Goal: Task Accomplishment & Management: Use online tool/utility

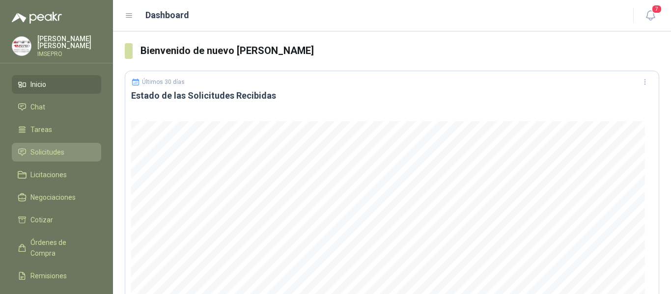
click at [32, 153] on span "Solicitudes" at bounding box center [47, 152] width 34 height 11
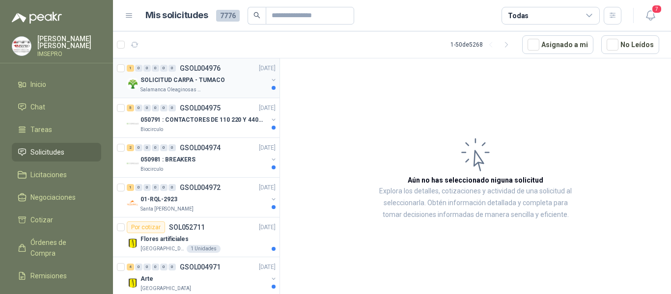
click at [191, 80] on p "SOLICITUD CARPA - TUMACO" at bounding box center [183, 80] width 84 height 9
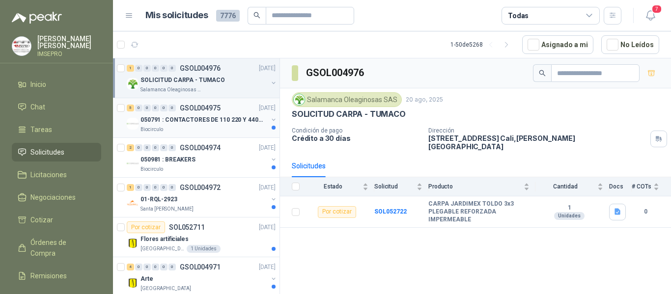
click at [194, 124] on p "050791 : CONTACTORES DE 110 220 Y 440 V" at bounding box center [202, 119] width 122 height 9
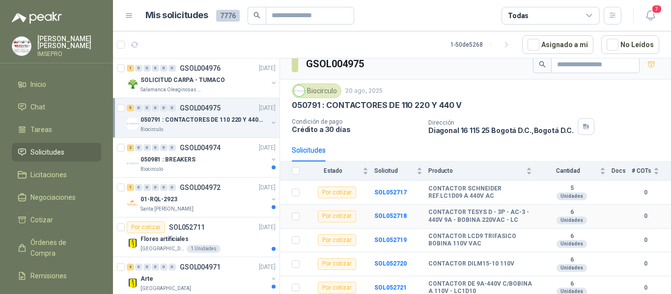
scroll to position [11, 0]
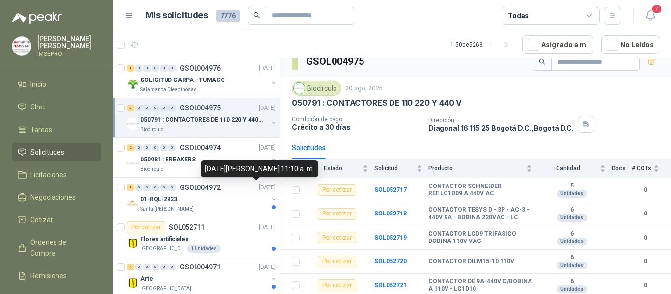
click at [209, 161] on div "[DATE][PERSON_NAME] 11:10 a. m." at bounding box center [259, 169] width 117 height 17
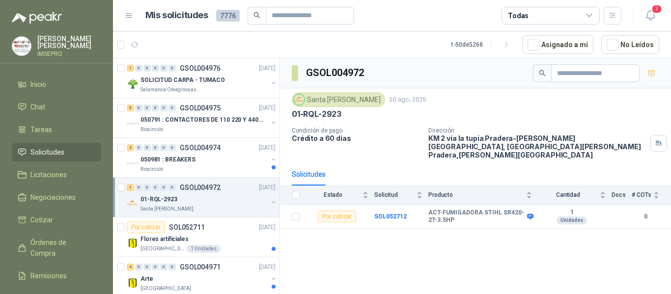
click at [197, 193] on div "1 0 0 0 0 0 GSOL004972 [DATE]" at bounding box center [202, 188] width 151 height 12
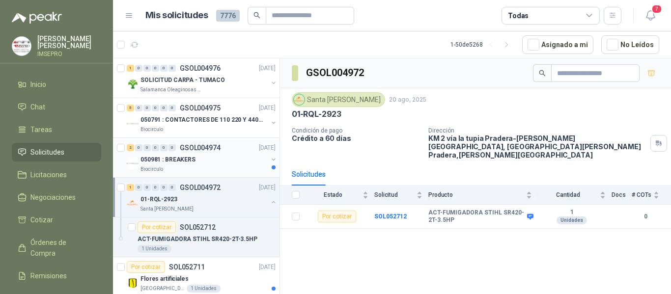
click at [186, 156] on p "050981 : BREAKERS" at bounding box center [168, 159] width 55 height 9
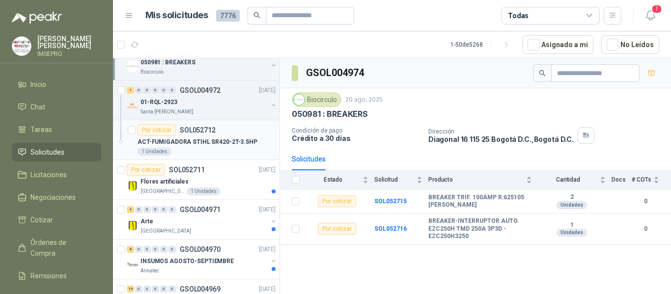
scroll to position [98, 0]
click at [200, 150] on div "1 Unidades" at bounding box center [207, 151] width 138 height 8
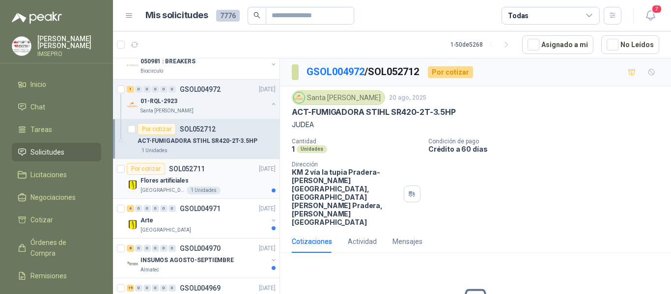
click at [214, 187] on div "[GEOGRAPHIC_DATA] 1 Unidades" at bounding box center [208, 191] width 135 height 8
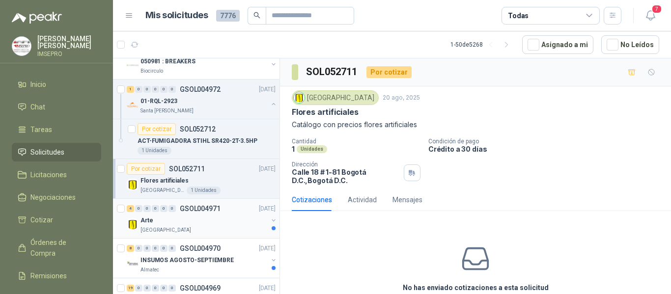
click at [224, 226] on div "[GEOGRAPHIC_DATA]" at bounding box center [204, 230] width 127 height 8
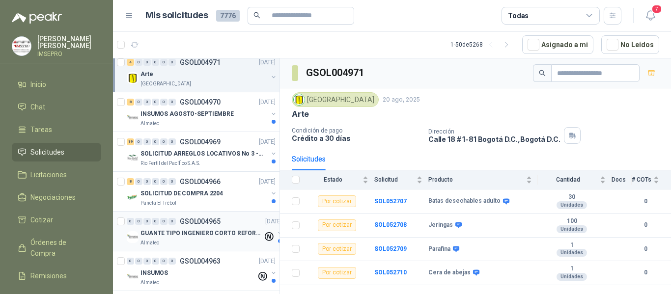
scroll to position [246, 0]
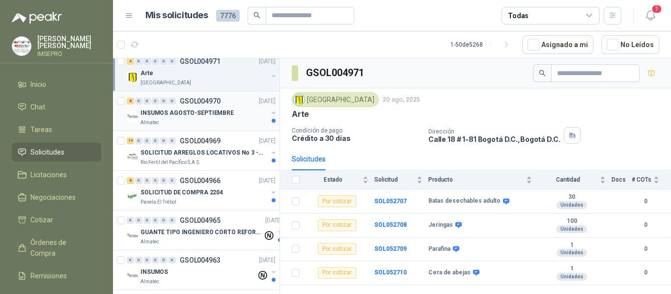
click at [185, 121] on div "Almatec" at bounding box center [204, 123] width 127 height 8
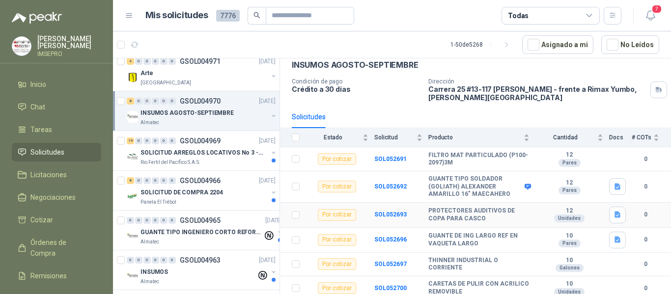
scroll to position [98, 0]
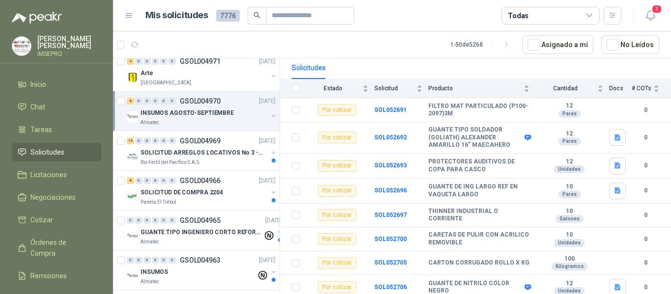
click at [461, 59] on div "Solicitudes" at bounding box center [475, 67] width 367 height 23
click at [394, 111] on b "SOL052691" at bounding box center [390, 110] width 32 height 7
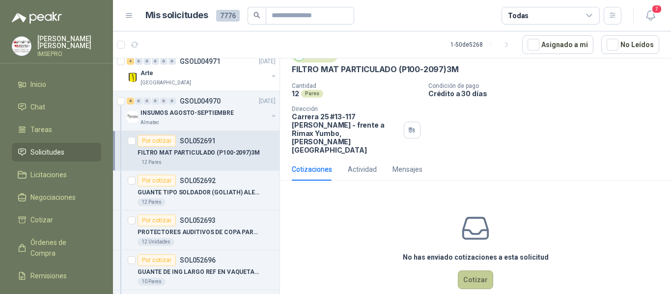
click at [473, 271] on button "Cotizar" at bounding box center [475, 280] width 35 height 19
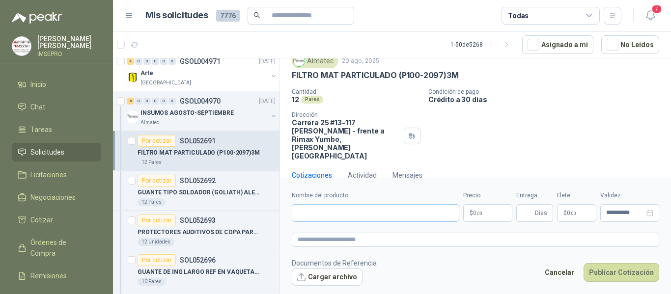
scroll to position [36, 0]
click at [366, 210] on input "Nombre del producto" at bounding box center [376, 213] width 168 height 18
click at [492, 165] on div "Cotizaciones Actividad Mensajes" at bounding box center [475, 176] width 367 height 23
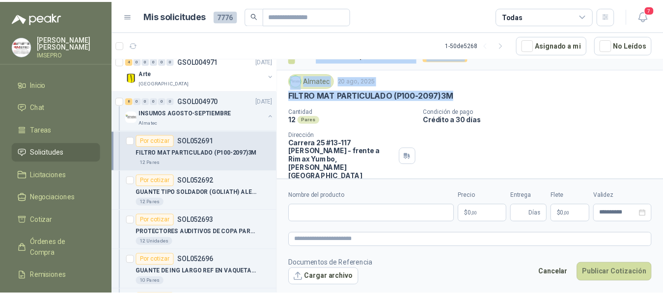
scroll to position [1, 0]
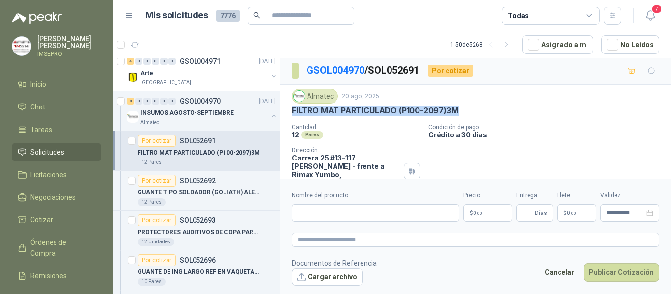
drag, startPoint x: 454, startPoint y: 77, endPoint x: 293, endPoint y: 110, distance: 165.0
click at [293, 110] on p "FILTRO MAT PARTICULADO (P100-2097)3M" at bounding box center [375, 111] width 167 height 10
copy p "FILTRO MAT PARTICULADO (P100-2097)3M"
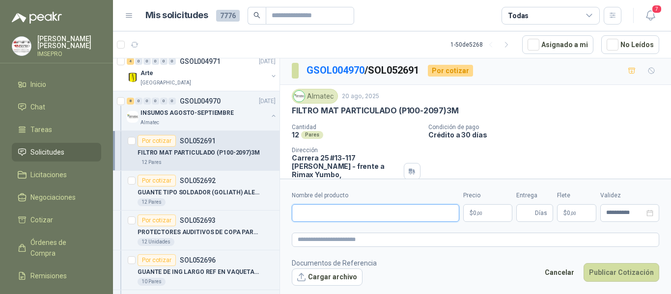
click at [316, 217] on input "Nombre del producto" at bounding box center [376, 213] width 168 height 18
paste input "**********"
click at [369, 214] on input "**********" at bounding box center [376, 213] width 168 height 18
drag, startPoint x: 437, startPoint y: 214, endPoint x: 294, endPoint y: 211, distance: 143.0
click at [294, 211] on input "**********" at bounding box center [376, 213] width 168 height 18
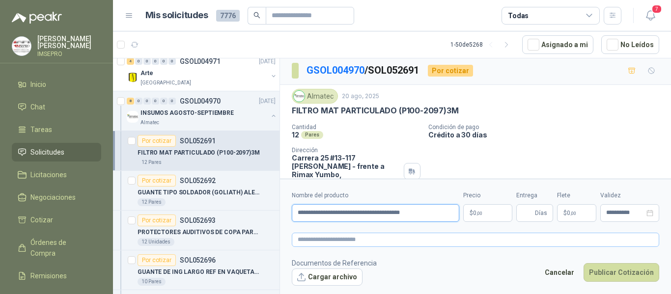
type input "**********"
click at [310, 242] on textarea at bounding box center [475, 240] width 367 height 14
paste textarea "**********"
type textarea "**********"
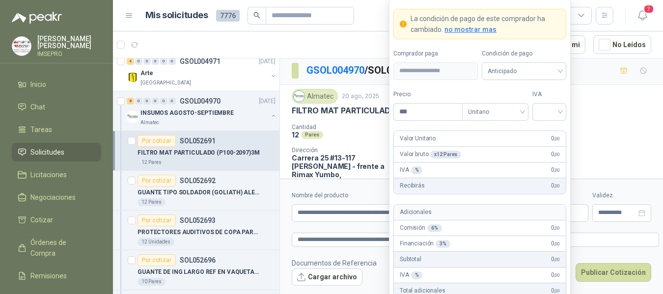
click at [483, 214] on body "[PERSON_NAME] IMSEPRO Inicio Chat Tareas Solicitudes Licitaciones Negociaciones…" at bounding box center [331, 147] width 663 height 294
click at [560, 68] on span "Anticipado" at bounding box center [524, 71] width 73 height 15
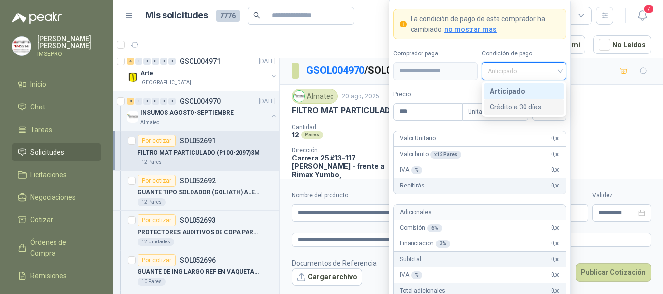
click at [516, 107] on div "Crédito a 30 días" at bounding box center [524, 107] width 69 height 11
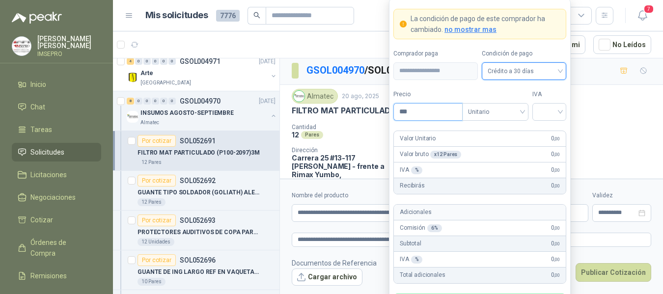
click at [429, 108] on input "***" at bounding box center [428, 112] width 68 height 17
type input "********"
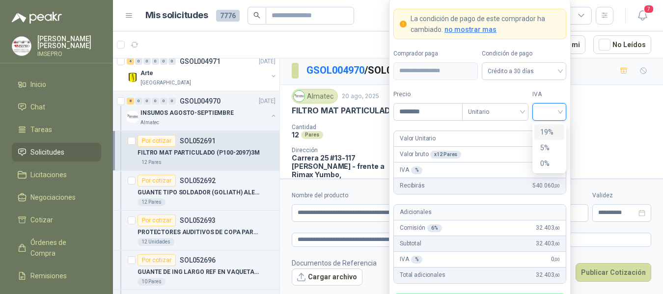
click at [543, 117] on input "search" at bounding box center [549, 111] width 22 height 15
click at [543, 130] on div "19%" at bounding box center [549, 132] width 18 height 11
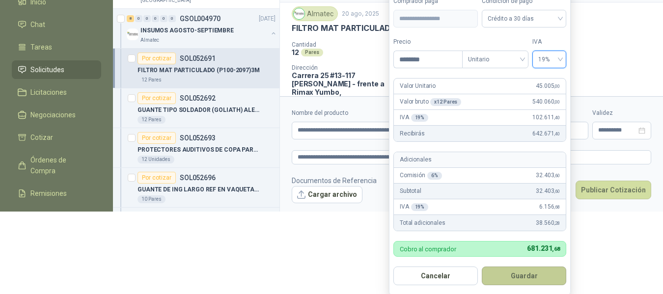
click at [526, 278] on button "Guardar" at bounding box center [524, 276] width 84 height 19
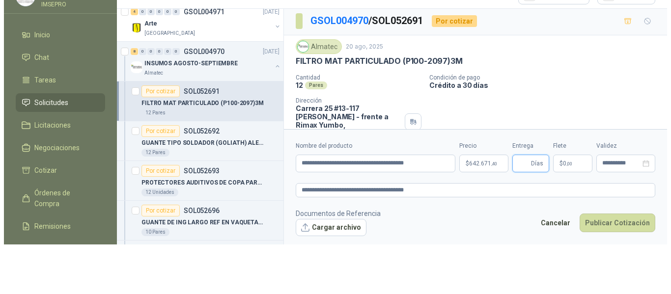
scroll to position [0, 0]
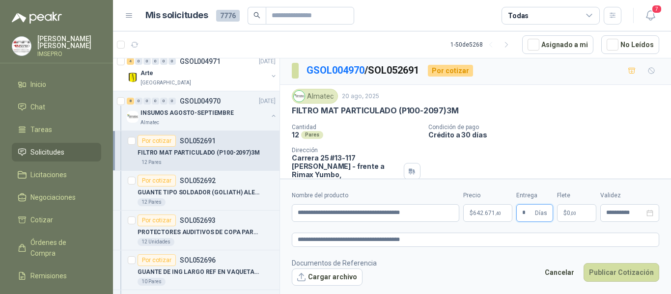
type input "*"
click at [579, 211] on p "$ 0 ,00" at bounding box center [576, 213] width 39 height 18
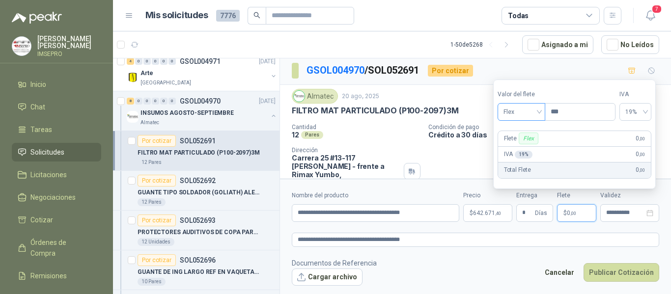
click at [543, 109] on div "Flex" at bounding box center [522, 112] width 48 height 18
click at [519, 146] on div "Incluido" at bounding box center [523, 148] width 34 height 11
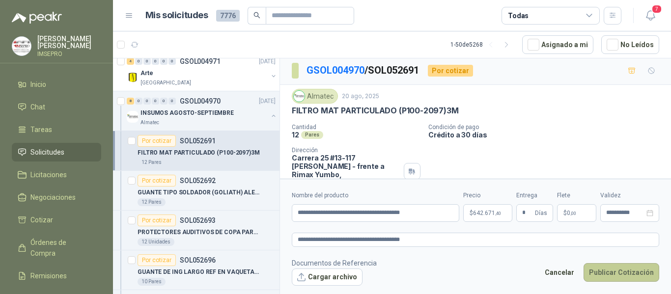
click at [621, 275] on button "Publicar Cotización" at bounding box center [622, 272] width 76 height 19
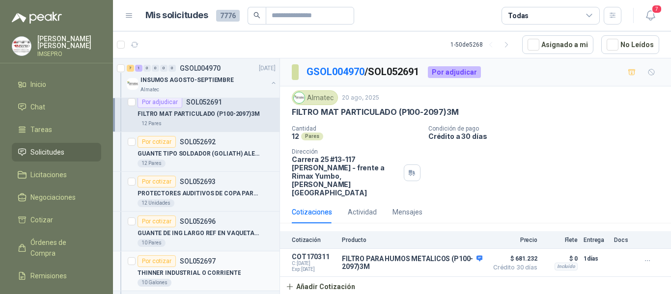
scroll to position [344, 0]
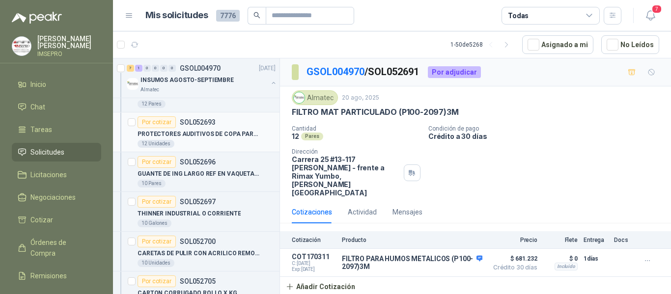
click at [222, 134] on p "PROTECTORES AUDITIVOS DE COPA PARA CASCO" at bounding box center [199, 134] width 122 height 9
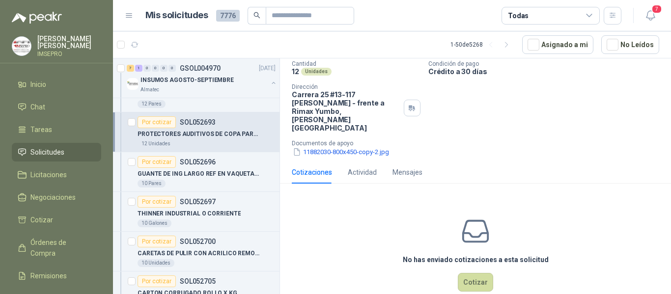
scroll to position [67, 0]
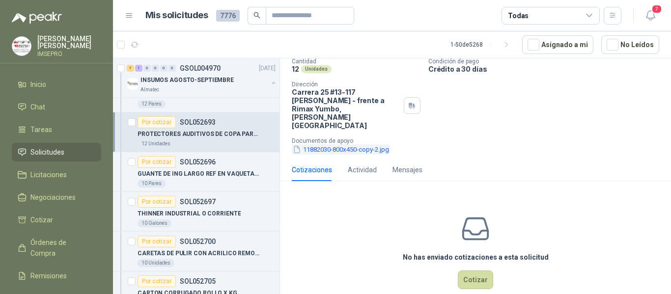
click at [370, 144] on button "11882030-800x450-copy-2.jpg" at bounding box center [341, 149] width 98 height 10
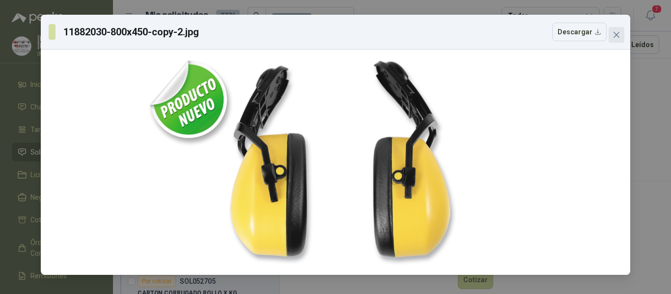
click at [615, 34] on icon "close" at bounding box center [617, 35] width 8 height 8
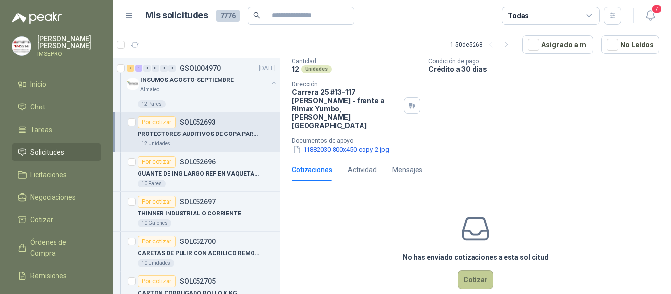
click at [477, 271] on button "Cotizar" at bounding box center [475, 280] width 35 height 19
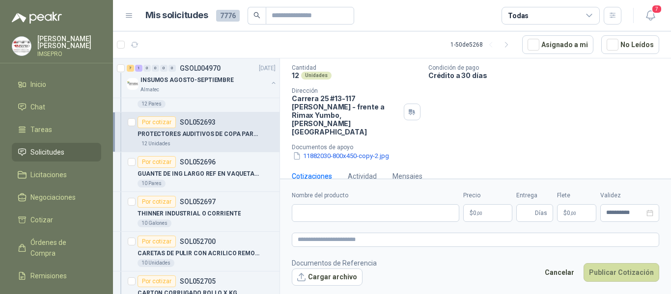
scroll to position [12, 0]
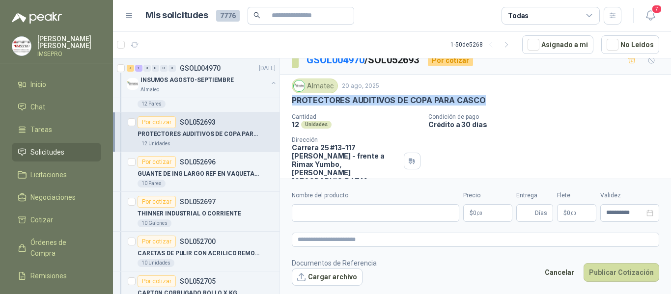
drag, startPoint x: 481, startPoint y: 99, endPoint x: 290, endPoint y: 96, distance: 191.6
click at [290, 96] on div "Almatec [DATE] PROTECTORES AUDITIVOS DE COPA PARA CASCO Cantidad 12 Unidades Co…" at bounding box center [475, 145] width 391 height 140
copy p "PROTECTORES AUDITIVOS DE COPA PARA CASCO"
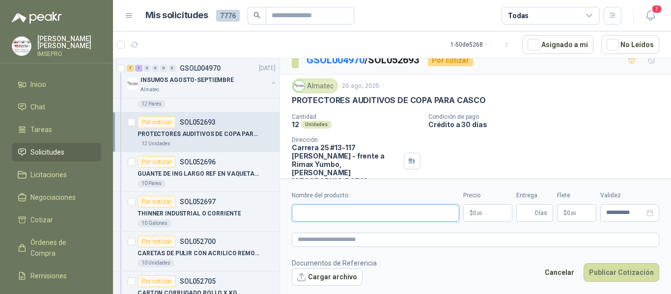
click at [343, 213] on input "Nombre del producto" at bounding box center [376, 213] width 168 height 18
paste input "**********"
type input "**********"
click at [337, 242] on textarea at bounding box center [475, 240] width 367 height 14
paste textarea "**********"
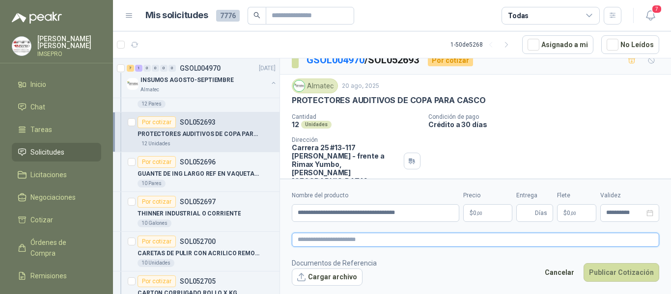
type textarea "**********"
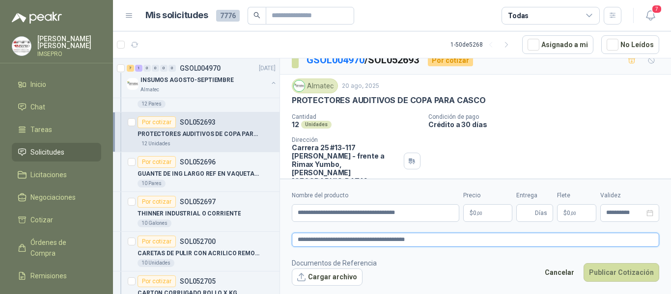
type textarea "**********"
click at [431, 214] on input "**********" at bounding box center [376, 213] width 168 height 18
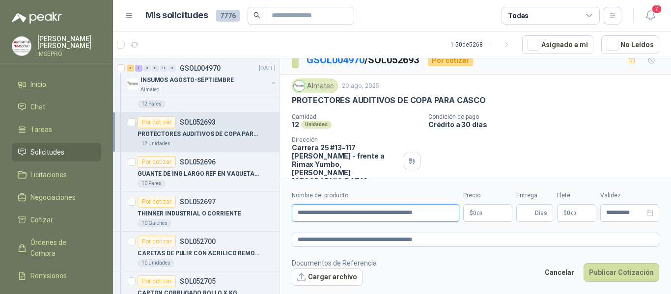
type input "**********"
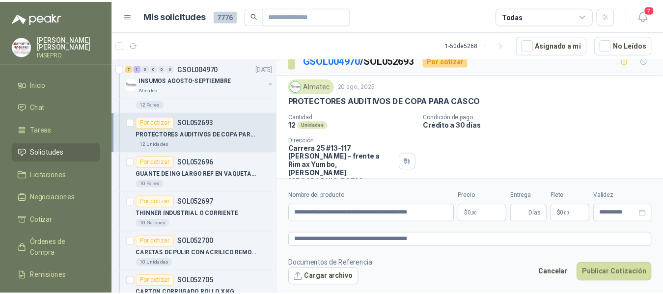
scroll to position [0, 0]
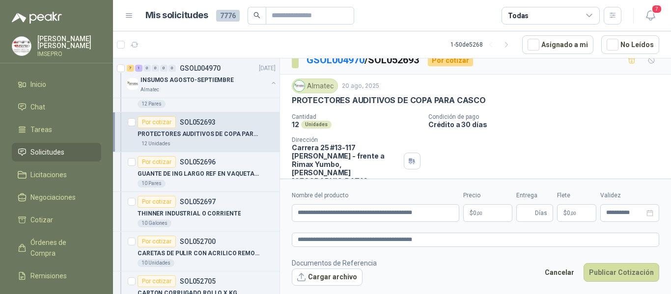
click at [468, 156] on div "Cantidad 12 Unidades Condición de pago Crédito a 30 días Dirección [STREET_ADDR…" at bounding box center [475, 161] width 367 height 97
click at [479, 211] on body "[PERSON_NAME] IMSEPRO Inicio Chat Tareas Solicitudes Licitaciones Negociaciones…" at bounding box center [335, 147] width 671 height 294
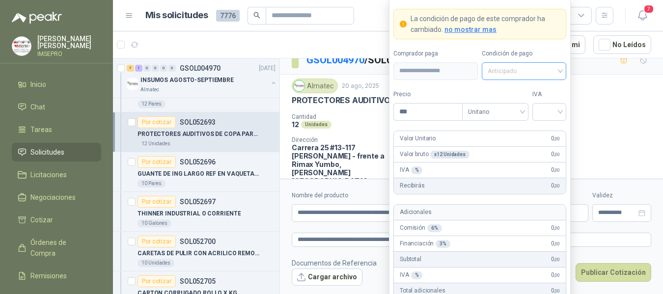
click at [560, 70] on span "Anticipado" at bounding box center [524, 71] width 73 height 15
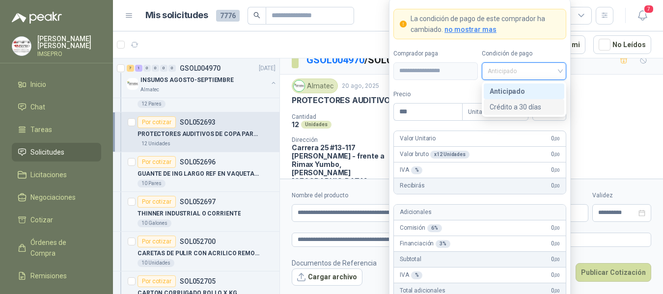
click at [524, 107] on div "Crédito a 30 días" at bounding box center [524, 107] width 69 height 11
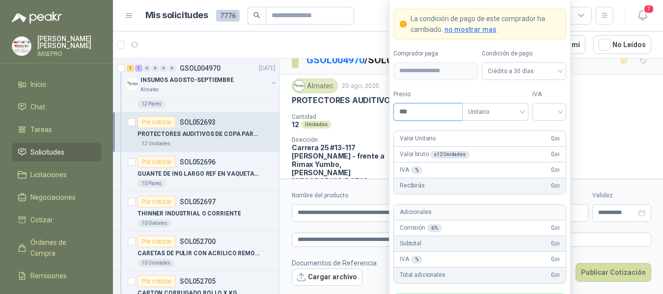
click at [431, 110] on input "***" at bounding box center [428, 112] width 68 height 17
click at [537, 113] on div at bounding box center [550, 112] width 34 height 18
type input "********"
click at [546, 131] on div "19%" at bounding box center [549, 132] width 18 height 11
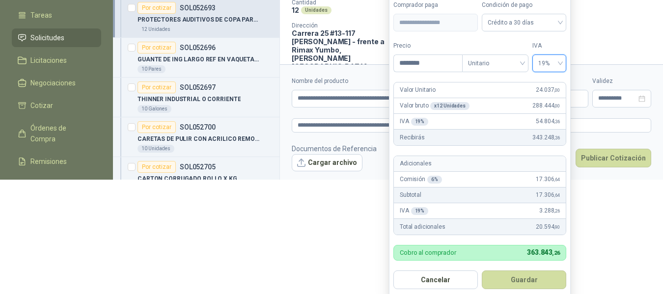
scroll to position [118, 0]
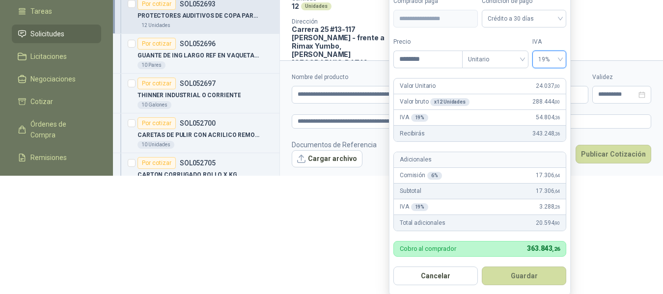
click at [523, 276] on button "Guardar" at bounding box center [524, 276] width 84 height 19
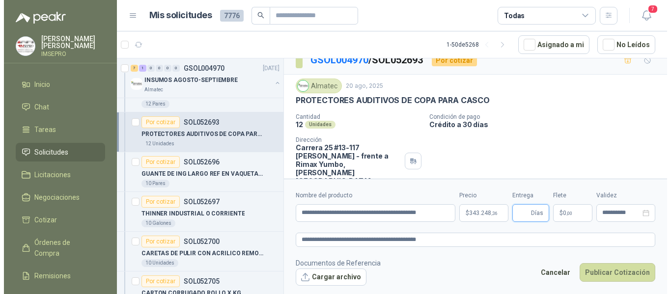
scroll to position [0, 0]
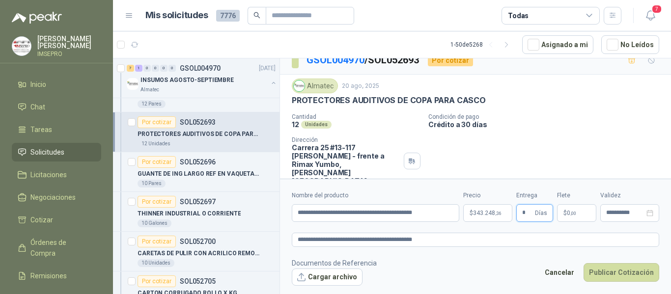
type input "*"
click at [568, 214] on span "0 ,00" at bounding box center [571, 213] width 9 height 6
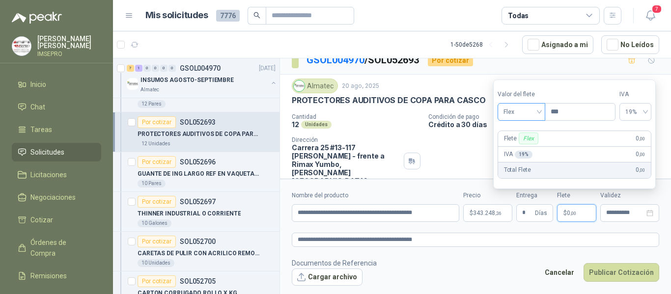
click at [539, 111] on span "Flex" at bounding box center [522, 112] width 36 height 15
click at [524, 147] on div "Incluido" at bounding box center [523, 148] width 34 height 11
click at [322, 277] on button "Cargar archivo" at bounding box center [327, 278] width 71 height 18
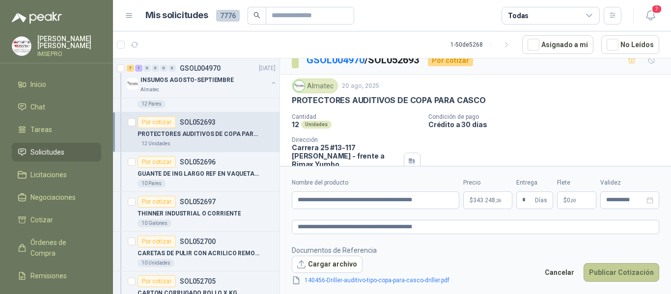
click at [617, 275] on button "Publicar Cotización" at bounding box center [622, 272] width 76 height 19
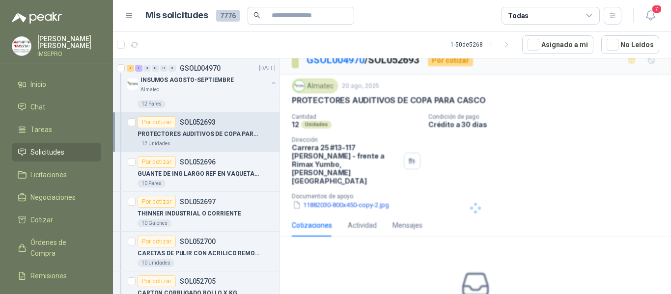
scroll to position [7, 0]
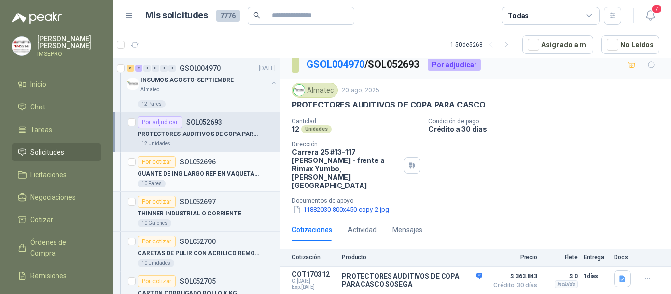
click at [211, 178] on p "GUANTE DE ING LARGO REF EN VAQUETA LARGO" at bounding box center [199, 173] width 122 height 9
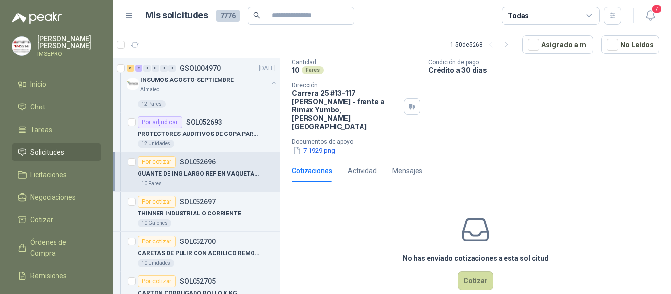
scroll to position [67, 0]
click at [480, 271] on button "Cotizar" at bounding box center [475, 280] width 35 height 19
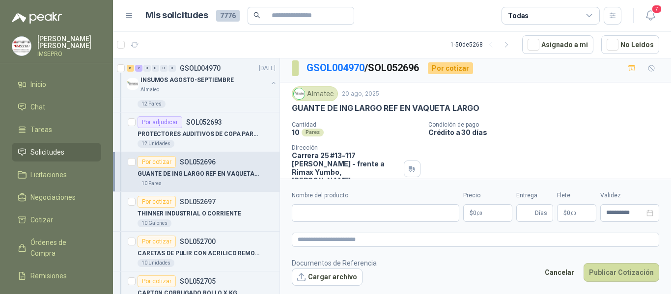
scroll to position [0, 0]
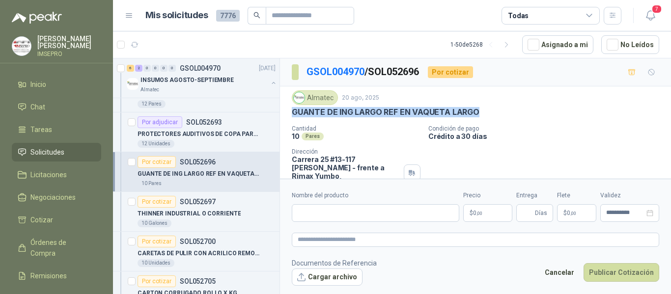
drag, startPoint x: 478, startPoint y: 111, endPoint x: 289, endPoint y: 112, distance: 188.7
click at [289, 112] on div "Almatec [DATE] GUANTE DE ING LARGO REF EN VAQUETA LARGO Cantidad 10 Pares Condi…" at bounding box center [475, 156] width 391 height 140
copy p "GUANTE DE ING LARGO REF EN VAQUETA LARGO"
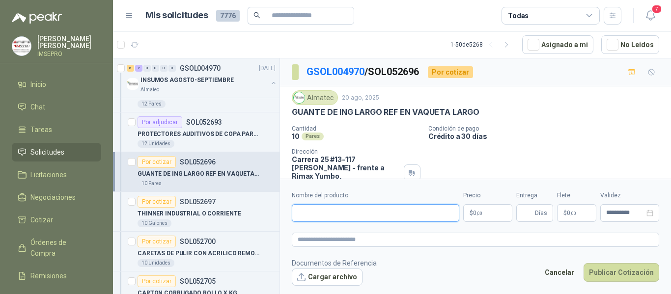
click at [327, 209] on input "Nombre del producto" at bounding box center [376, 213] width 168 height 18
paste input "**********"
type input "**********"
click at [304, 241] on textarea at bounding box center [475, 240] width 367 height 14
paste textarea "**********"
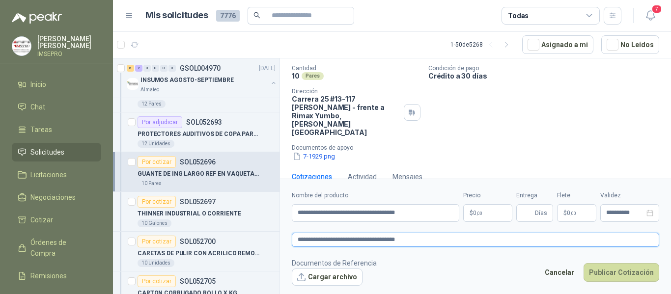
scroll to position [61, 0]
type textarea "**********"
click at [328, 151] on button "7-1929.png" at bounding box center [314, 156] width 44 height 10
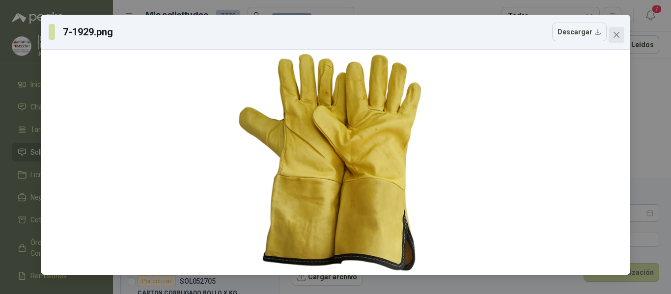
click at [616, 39] on button "Close" at bounding box center [617, 35] width 16 height 16
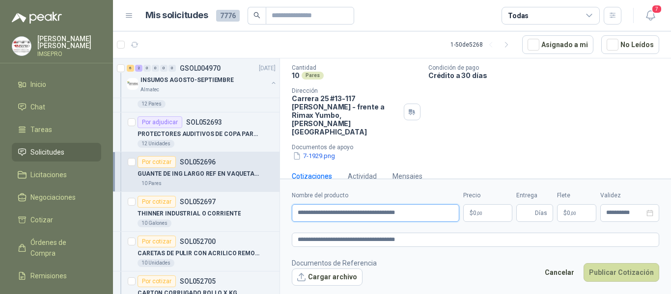
drag, startPoint x: 431, startPoint y: 213, endPoint x: 286, endPoint y: 205, distance: 145.1
click at [286, 205] on form "**********" at bounding box center [475, 238] width 391 height 119
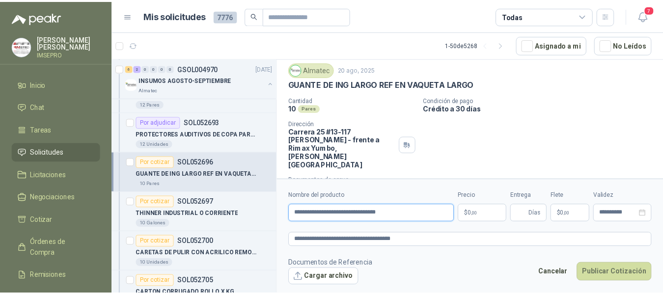
scroll to position [12, 0]
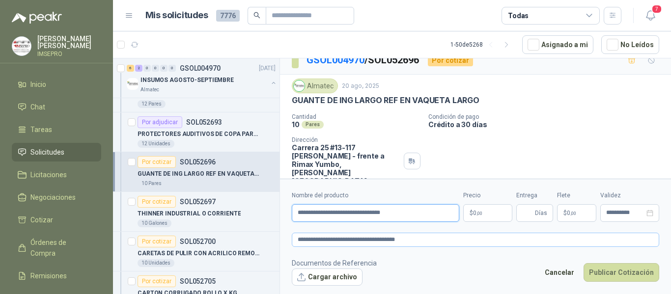
type input "**********"
drag, startPoint x: 434, startPoint y: 241, endPoint x: 290, endPoint y: 234, distance: 144.6
click at [290, 234] on form "**********" at bounding box center [475, 238] width 391 height 119
click at [337, 213] on input "**********" at bounding box center [376, 213] width 168 height 18
drag, startPoint x: 414, startPoint y: 213, endPoint x: 293, endPoint y: 212, distance: 120.4
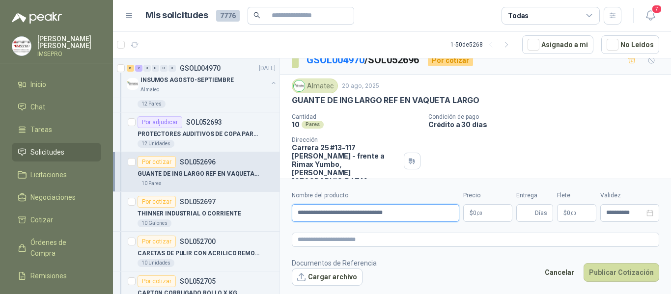
click at [293, 212] on input "**********" at bounding box center [376, 213] width 168 height 18
type input "**********"
click at [316, 239] on textarea at bounding box center [475, 240] width 367 height 14
paste textarea "**********"
type textarea "**********"
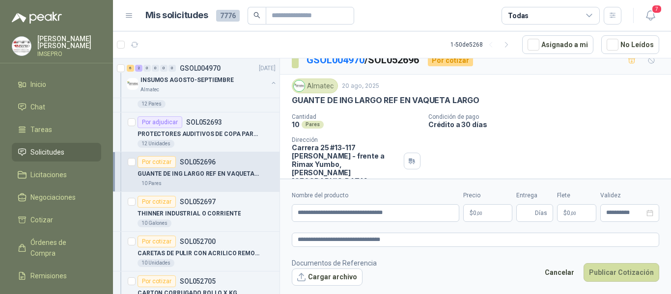
click at [493, 213] on body "[PERSON_NAME] IMSEPRO Inicio Chat Tareas Solicitudes Licitaciones Negociaciones…" at bounding box center [335, 147] width 671 height 294
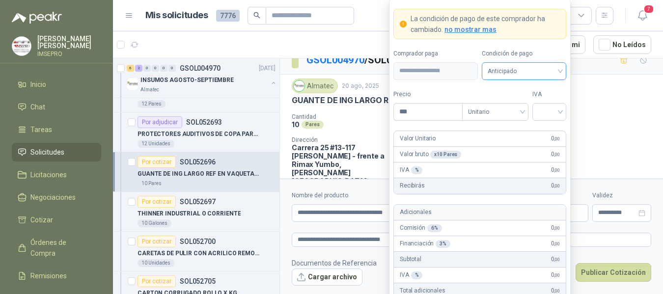
click at [558, 71] on span "Anticipado" at bounding box center [524, 71] width 73 height 15
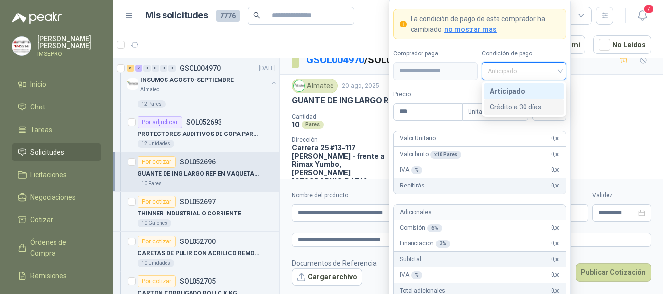
click at [521, 104] on div "Crédito a 30 días" at bounding box center [524, 107] width 69 height 11
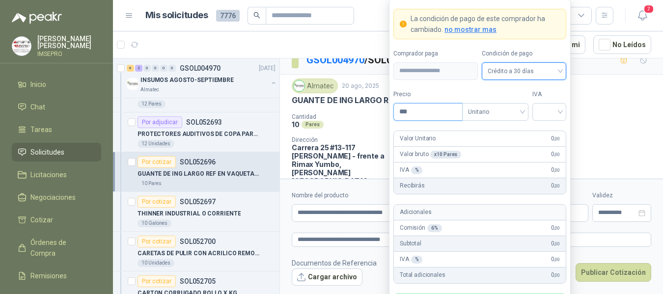
click at [432, 112] on input "***" at bounding box center [428, 112] width 68 height 17
type input "*******"
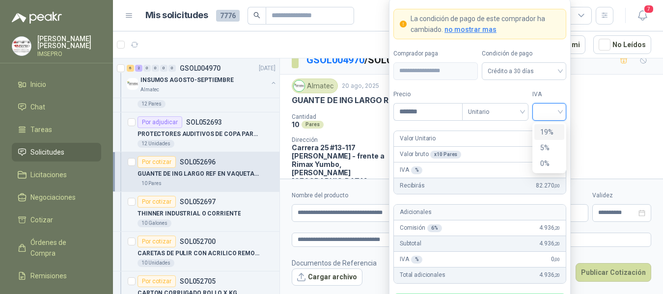
click at [550, 109] on input "search" at bounding box center [549, 111] width 22 height 15
click at [545, 130] on div "19%" at bounding box center [549, 132] width 18 height 11
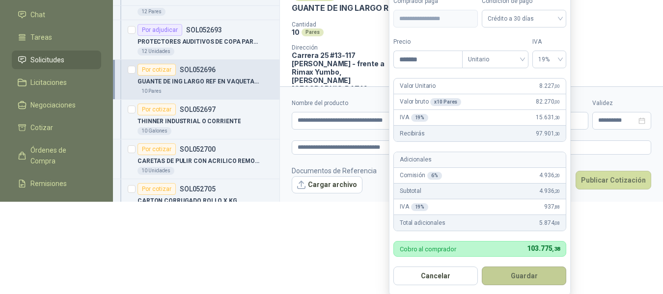
click at [533, 275] on button "Guardar" at bounding box center [524, 276] width 84 height 19
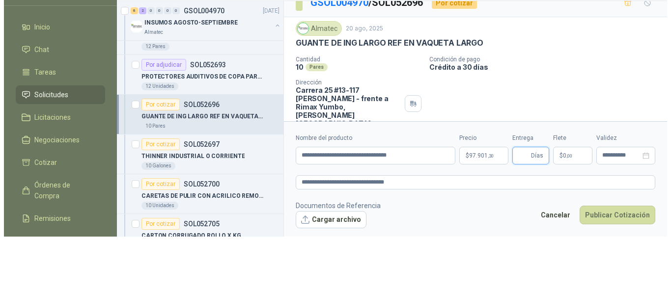
scroll to position [0, 0]
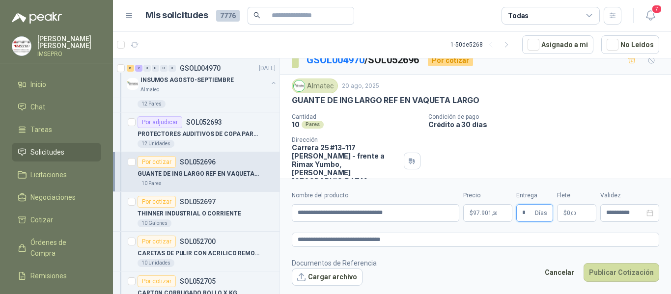
type input "*"
click at [571, 218] on p "$ 0 ,00" at bounding box center [576, 213] width 39 height 18
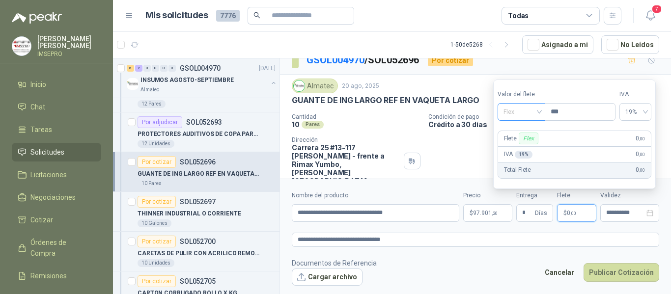
click at [543, 111] on div "Flex" at bounding box center [522, 112] width 48 height 18
click at [526, 144] on div "Incluido" at bounding box center [523, 148] width 34 height 11
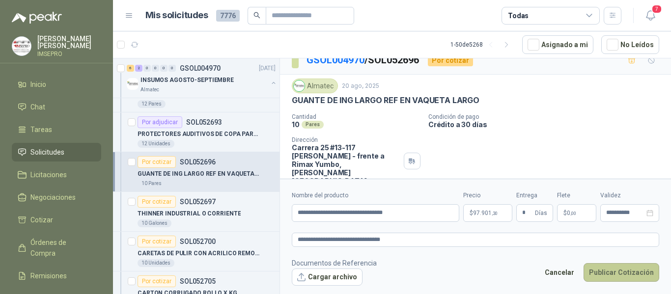
click at [618, 278] on button "Publicar Cotización" at bounding box center [622, 272] width 76 height 19
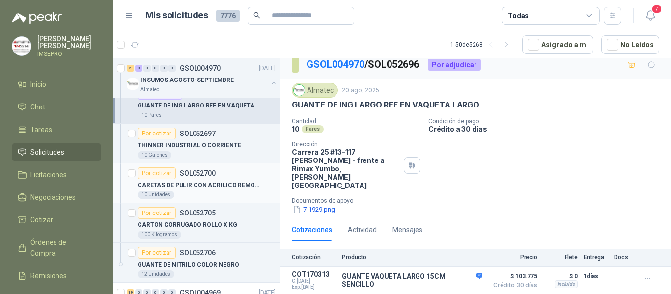
scroll to position [442, 0]
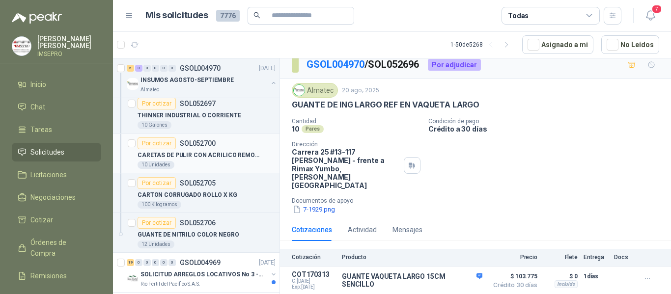
click at [209, 160] on p "CARETAS DE PULIR CON ACRILICO REMOVIBLE" at bounding box center [199, 155] width 122 height 9
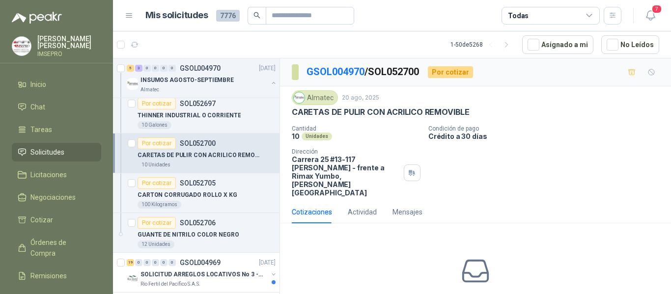
click at [421, 248] on div "No has enviado cotizaciones a esta solicitud Cotizar" at bounding box center [475, 293] width 391 height 125
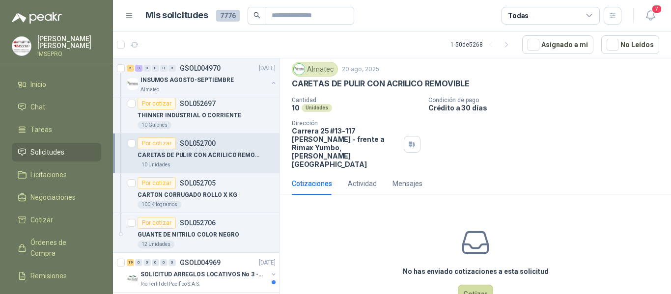
scroll to position [43, 0]
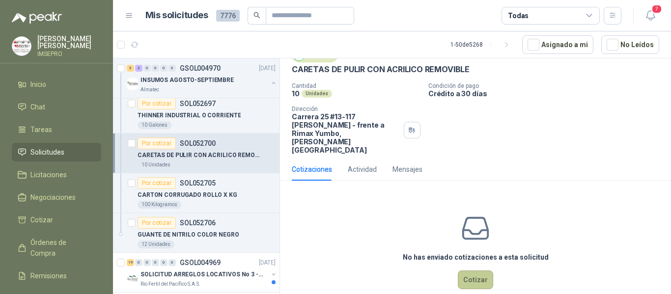
click at [473, 271] on button "Cotizar" at bounding box center [475, 280] width 35 height 19
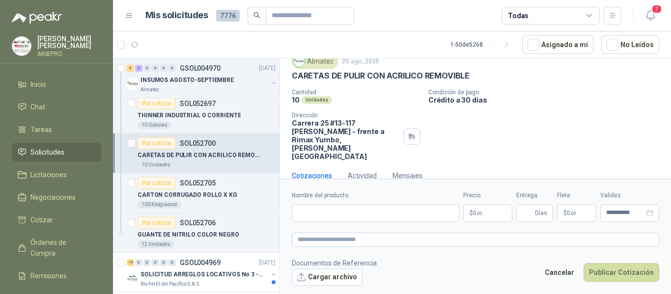
scroll to position [36, 0]
click at [401, 210] on input "Nombre del producto" at bounding box center [376, 213] width 168 height 18
drag, startPoint x: 471, startPoint y: 77, endPoint x: 282, endPoint y: 75, distance: 189.2
click at [282, 75] on div "Almatec [DATE] CARETAS DE PULIR CON ACRILICO REMOVIBLE  Cantidad 10 Unidades C…" at bounding box center [475, 108] width 391 height 114
copy p "CARETAS DE PULIR CON ACRILICO REMOVIBLE"
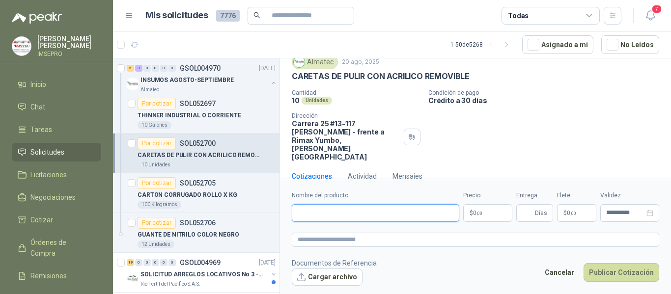
click at [306, 212] on input "Nombre del producto" at bounding box center [376, 213] width 168 height 18
paste input "**********"
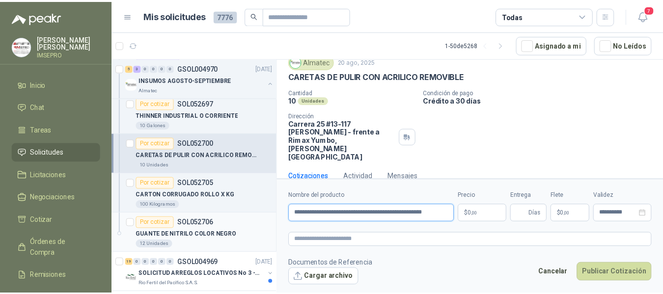
scroll to position [0, 0]
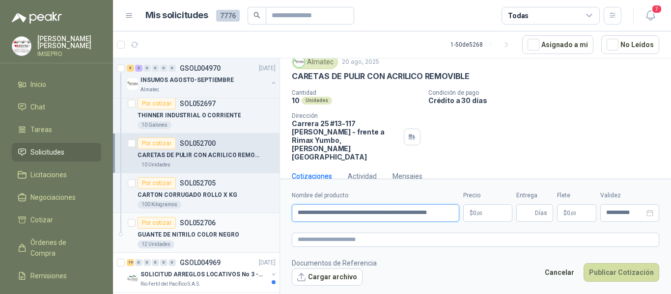
drag, startPoint x: 452, startPoint y: 215, endPoint x: 263, endPoint y: 215, distance: 189.1
click at [263, 215] on div "1 0 0 0 0 0 GSOL004976 [DATE] SOLICITUD CARPA - TUMACO Salamanca Oleaginosas SA…" at bounding box center [392, 178] width 558 height 240
type input "**********"
click at [318, 242] on textarea at bounding box center [475, 240] width 367 height 14
paste textarea "**********"
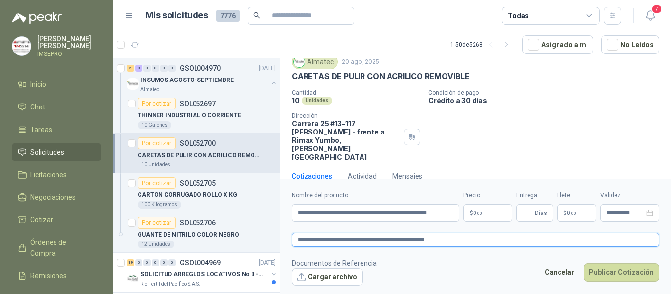
type textarea "**********"
click at [475, 213] on body "[PERSON_NAME] IMSEPRO Inicio Chat Tareas Solicitudes Licitaciones Negociaciones…" at bounding box center [335, 147] width 671 height 294
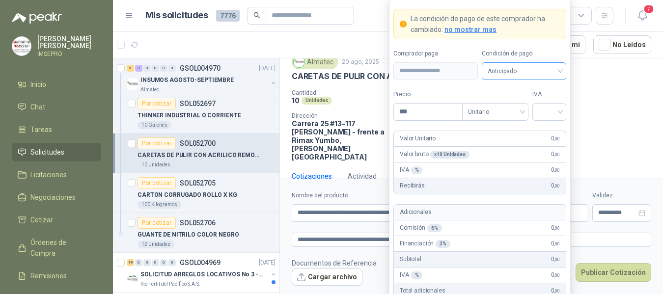
click at [562, 66] on div "Anticipado" at bounding box center [524, 71] width 84 height 18
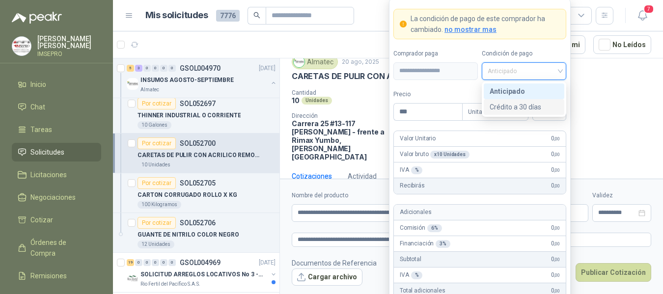
click at [502, 108] on div "Crédito a 30 días" at bounding box center [524, 107] width 69 height 11
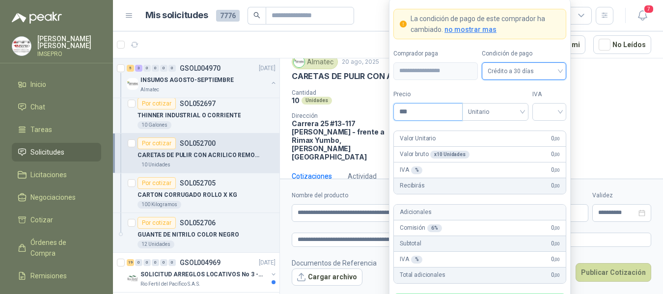
click at [434, 110] on input "***" at bounding box center [428, 112] width 68 height 17
type input "********"
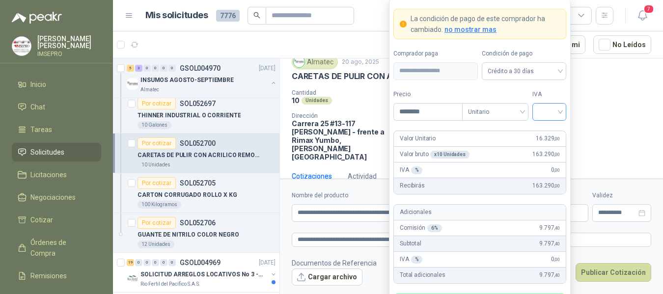
click at [548, 113] on input "search" at bounding box center [549, 111] width 22 height 15
click at [541, 137] on div "19%" at bounding box center [549, 132] width 18 height 11
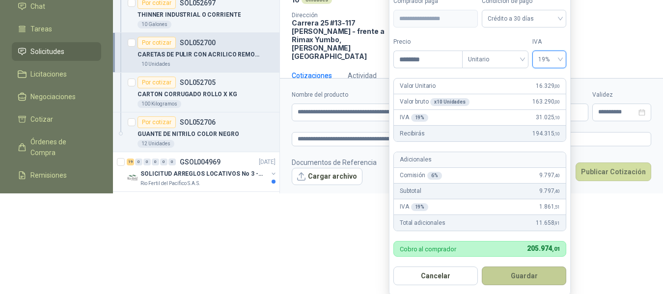
scroll to position [102, 0]
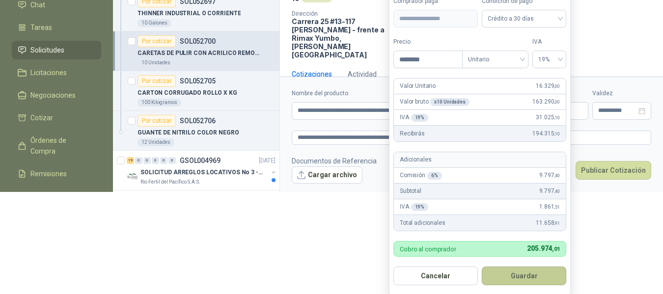
click at [533, 279] on button "Guardar" at bounding box center [524, 276] width 84 height 19
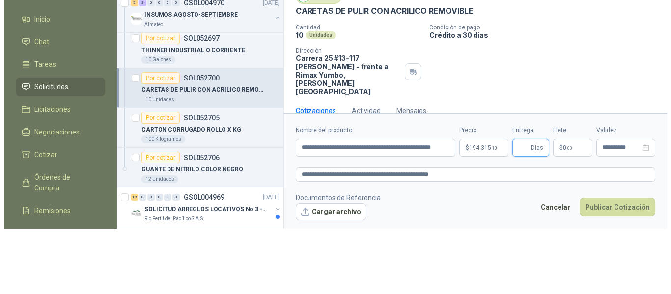
scroll to position [0, 0]
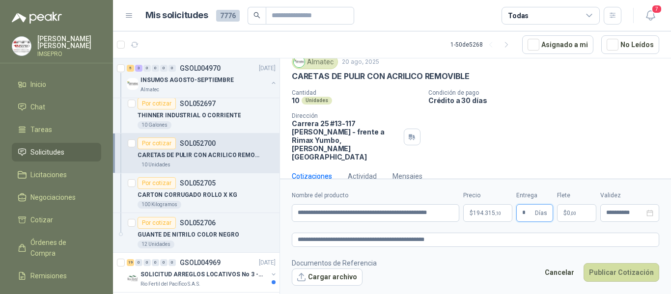
type input "*"
click at [571, 216] on span ",00" at bounding box center [573, 213] width 6 height 5
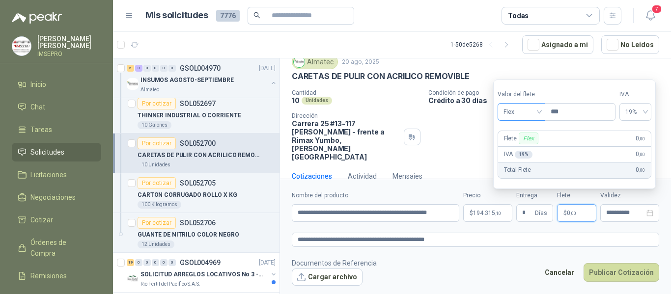
click at [541, 115] on div "Flex" at bounding box center [522, 112] width 48 height 18
click at [521, 148] on div "Incluido" at bounding box center [523, 148] width 34 height 11
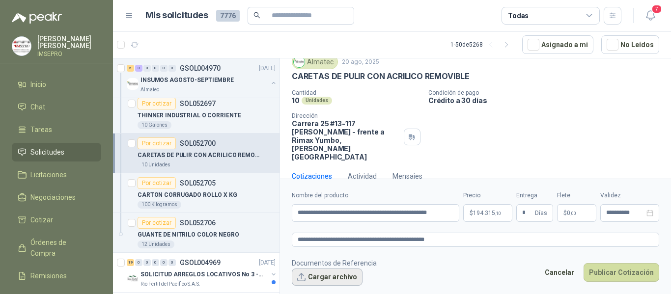
click at [351, 277] on button "Cargar archivo" at bounding box center [327, 278] width 71 height 18
click at [337, 278] on button "Cargar archivo" at bounding box center [327, 278] width 71 height 18
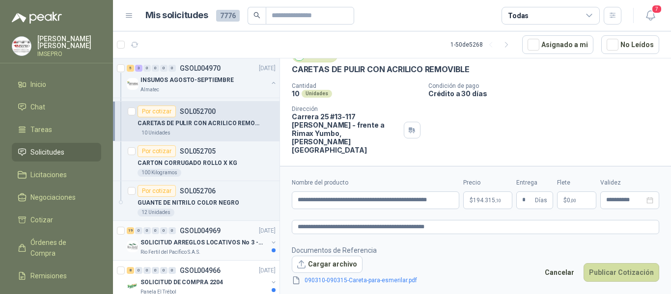
scroll to position [491, 0]
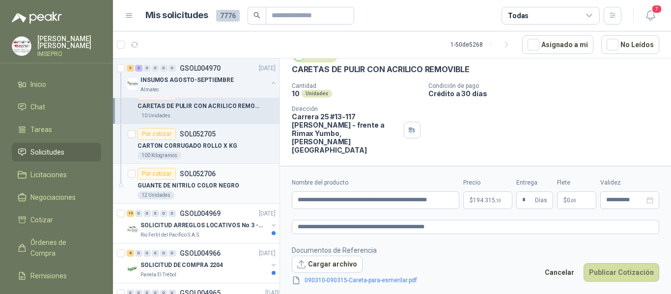
click at [218, 187] on p "GUANTE DE NITRILO COLOR NEGRO" at bounding box center [189, 185] width 102 height 9
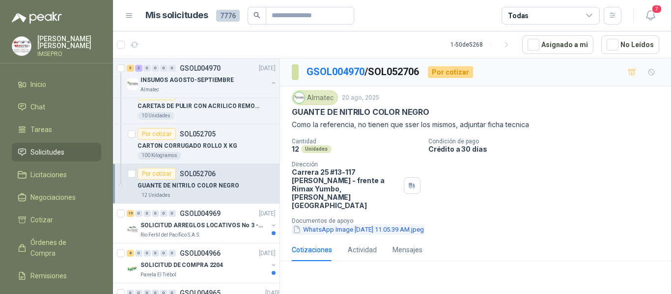
click at [410, 225] on button "WhatsApp Image [DATE] 11.05.39 AM.jpeg" at bounding box center [358, 230] width 133 height 10
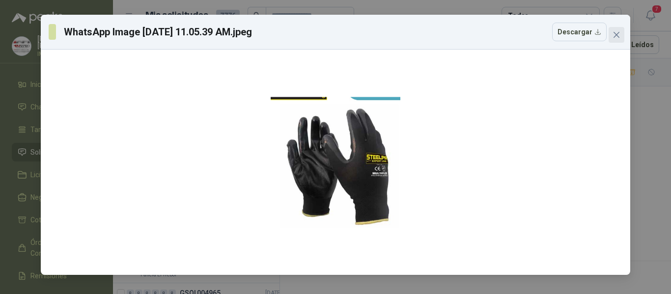
click at [617, 32] on icon "close" at bounding box center [617, 35] width 8 height 8
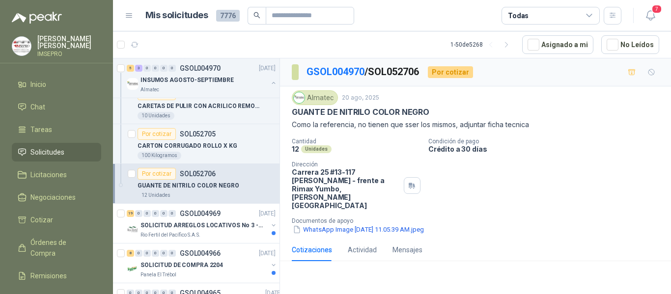
scroll to position [80, 0]
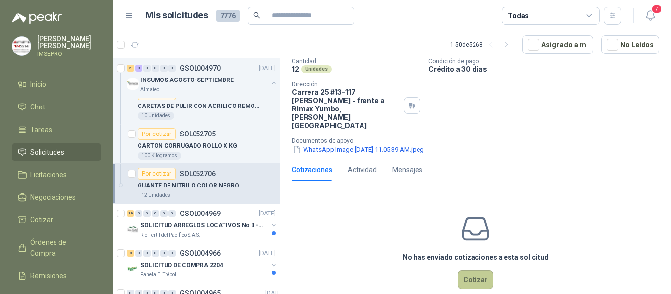
click at [471, 271] on button "Cotizar" at bounding box center [475, 280] width 35 height 19
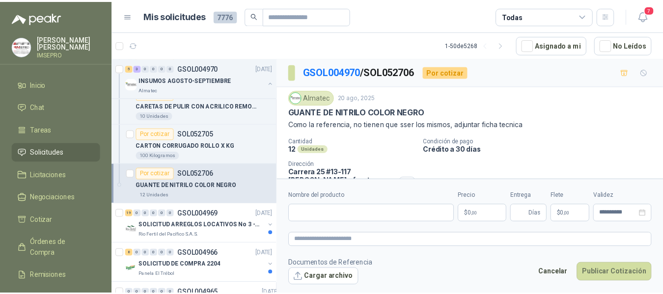
scroll to position [0, 0]
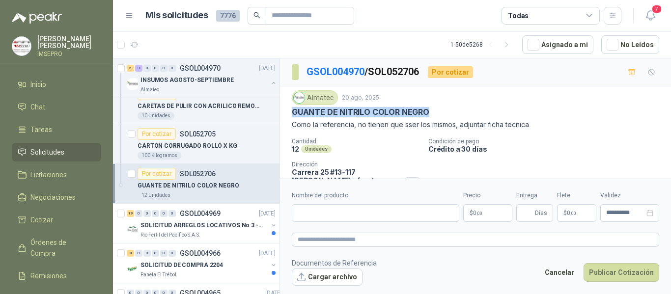
drag, startPoint x: 426, startPoint y: 110, endPoint x: 284, endPoint y: 108, distance: 142.0
click at [284, 108] on div "Almatec [DATE] GUANTE DE NITRILO COLOR NEGRO  Como la referencia, no tienen qu…" at bounding box center [475, 162] width 391 height 152
copy p "GUANTE DE NITRILO COLOR NEGRO"
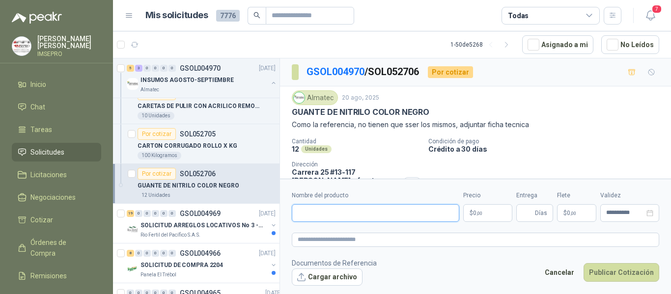
click at [319, 215] on input "Nombre del producto" at bounding box center [376, 213] width 168 height 18
paste input "**********"
drag, startPoint x: 411, startPoint y: 214, endPoint x: 291, endPoint y: 211, distance: 119.9
click at [291, 211] on form "**********" at bounding box center [475, 238] width 391 height 119
type input "**********"
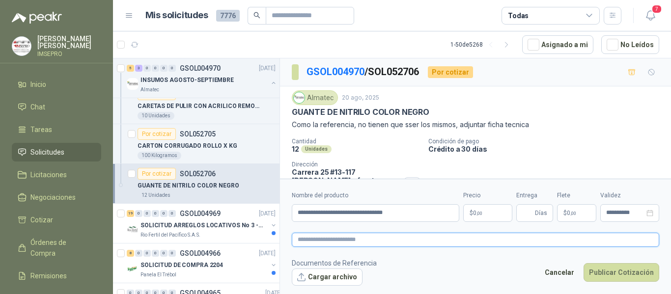
click at [304, 240] on textarea at bounding box center [475, 240] width 367 height 14
paste textarea "**********"
type textarea "**********"
click at [329, 281] on button "Cargar archivo" at bounding box center [327, 278] width 71 height 18
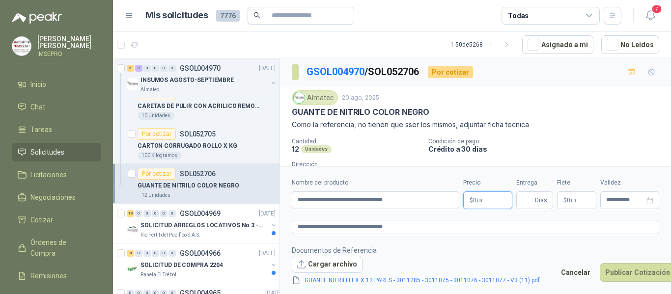
click at [484, 200] on body "[PERSON_NAME] IMSEPRO Inicio Chat Tareas Solicitudes Licitaciones Negociaciones…" at bounding box center [335, 147] width 671 height 294
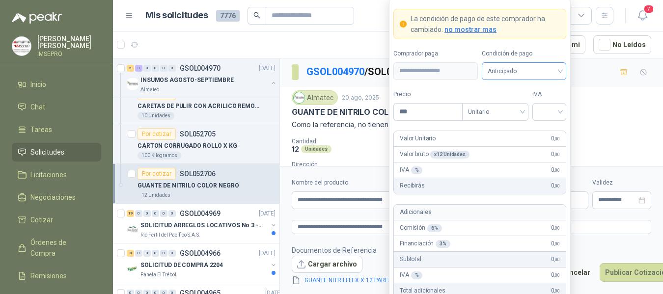
click at [562, 70] on div "Anticipado" at bounding box center [524, 71] width 84 height 18
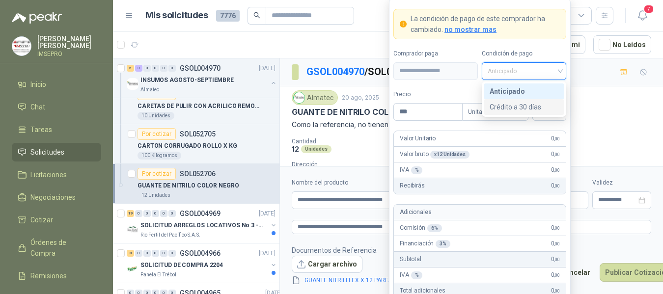
click at [527, 103] on div "Crédito a 30 días" at bounding box center [524, 107] width 69 height 11
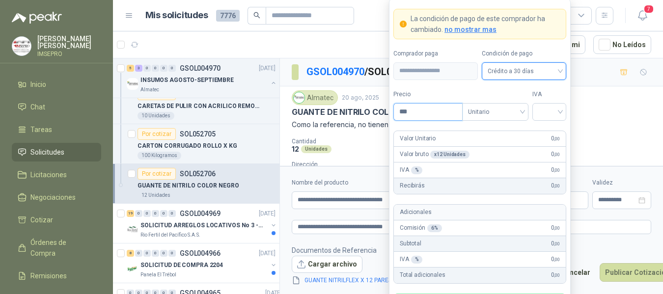
click at [435, 110] on input "***" at bounding box center [428, 112] width 68 height 17
click at [538, 113] on div at bounding box center [550, 112] width 34 height 18
type input "*******"
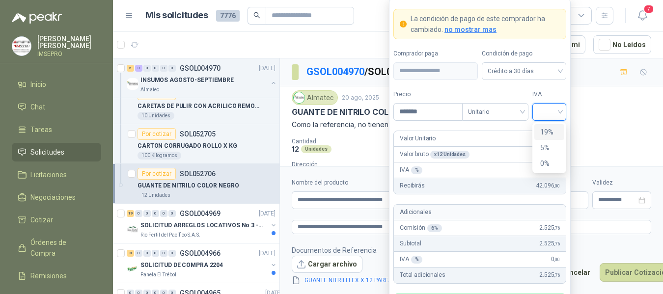
click at [545, 131] on div "19%" at bounding box center [549, 132] width 18 height 11
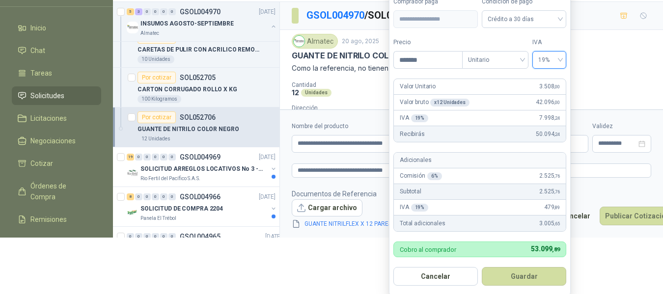
scroll to position [57, 0]
click at [533, 283] on button "Guardar" at bounding box center [524, 276] width 84 height 19
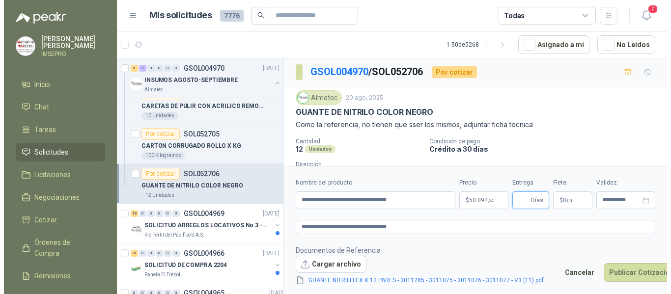
scroll to position [0, 0]
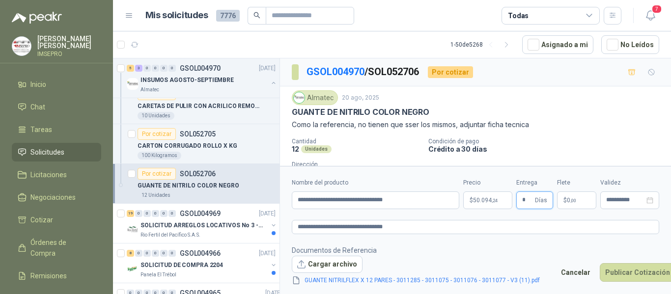
type input "*"
click at [572, 201] on span ",00" at bounding box center [573, 200] width 6 height 5
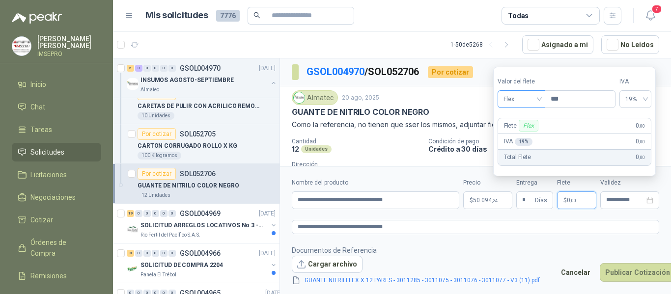
click at [539, 97] on span "Flex" at bounding box center [522, 99] width 36 height 15
click at [512, 140] on div "Incluido" at bounding box center [523, 135] width 34 height 11
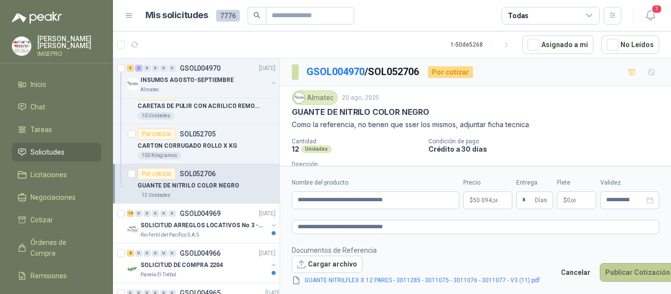
click at [609, 276] on button "Publicar Cotización" at bounding box center [638, 272] width 76 height 19
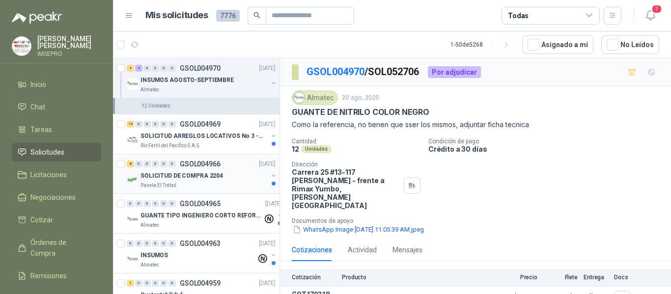
scroll to position [590, 0]
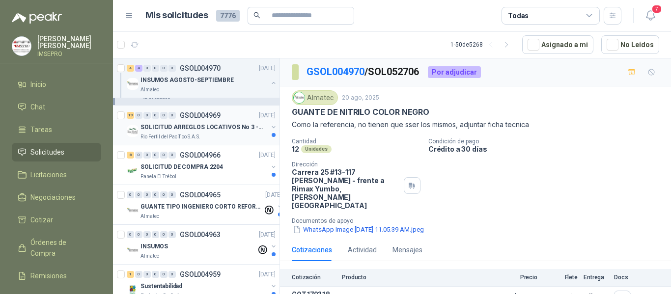
click at [205, 123] on p "SOLICITUD ARREGLOS LOCATIVOS No 3 - PICHINDE" at bounding box center [202, 127] width 122 height 9
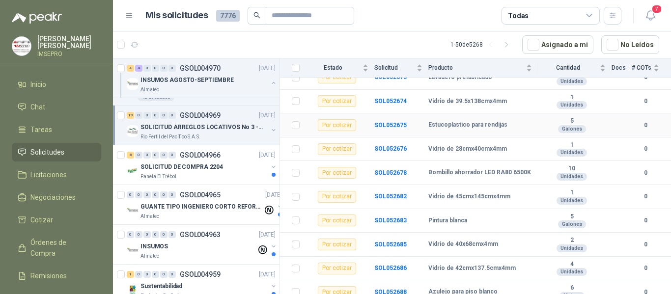
scroll to position [346, 0]
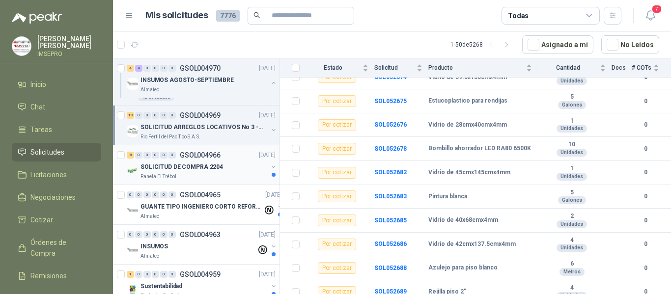
click at [201, 179] on div "Panela El Trébol" at bounding box center [204, 177] width 127 height 8
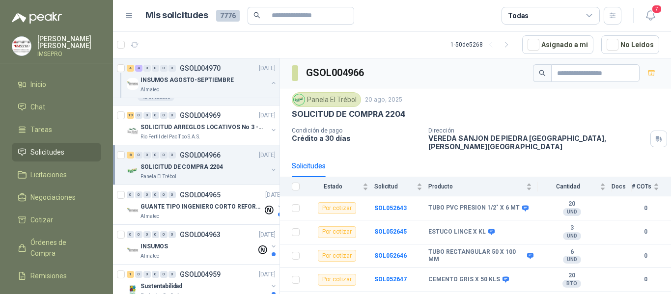
drag, startPoint x: 456, startPoint y: 106, endPoint x: 469, endPoint y: 103, distance: 13.0
click at [458, 104] on div "Panela El Trébol 20 ago, 2025" at bounding box center [475, 99] width 367 height 15
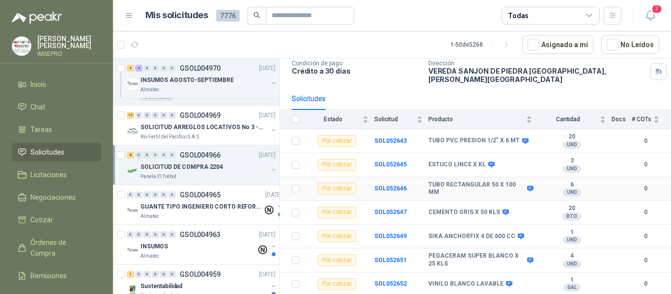
scroll to position [83, 0]
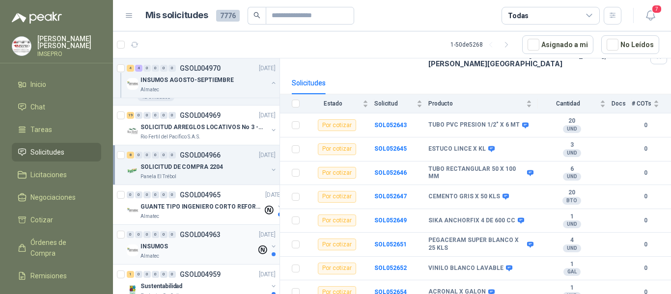
click at [208, 251] on div "INSUMOS" at bounding box center [199, 247] width 116 height 12
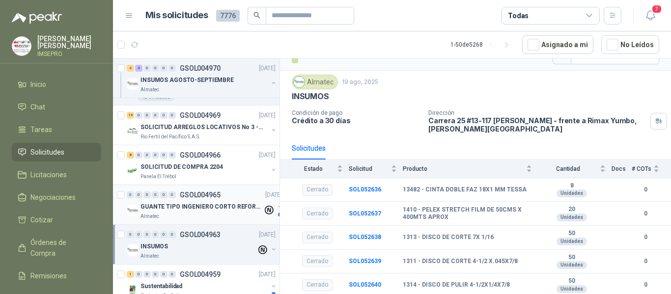
scroll to position [688, 0]
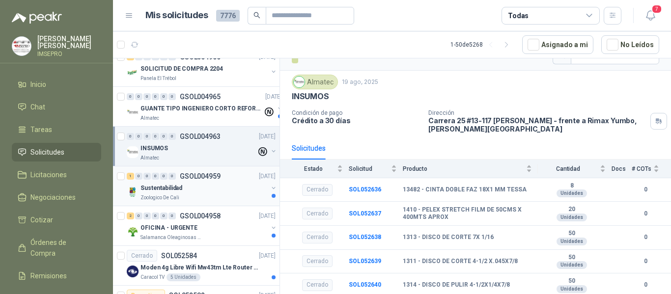
click at [218, 190] on div "Sustentabilidad" at bounding box center [204, 188] width 127 height 12
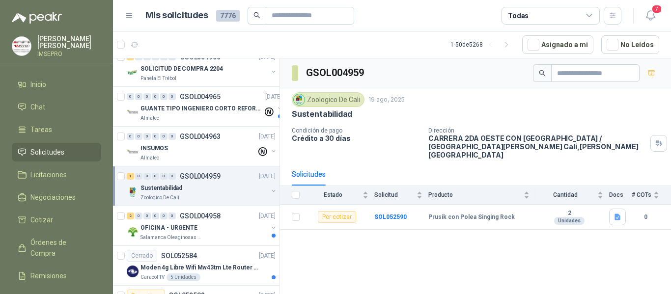
scroll to position [737, 0]
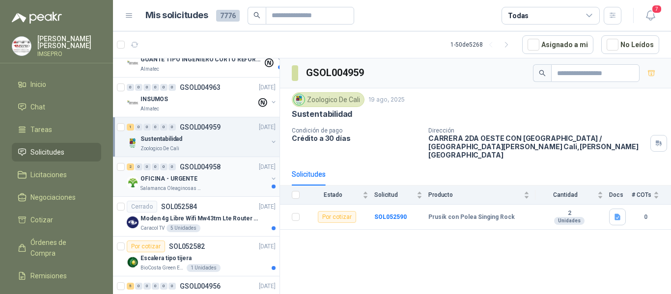
click at [210, 186] on div "Salamanca Oleaginosas SAS" at bounding box center [204, 189] width 127 height 8
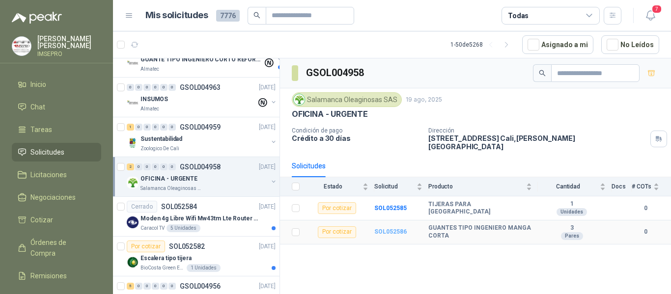
click at [397, 228] on b "SOL052586" at bounding box center [390, 231] width 32 height 7
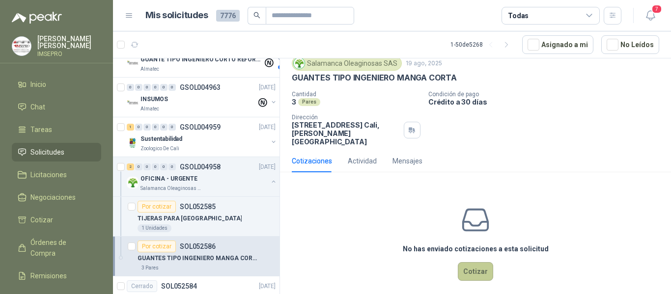
click at [465, 262] on button "Cotizar" at bounding box center [475, 271] width 35 height 19
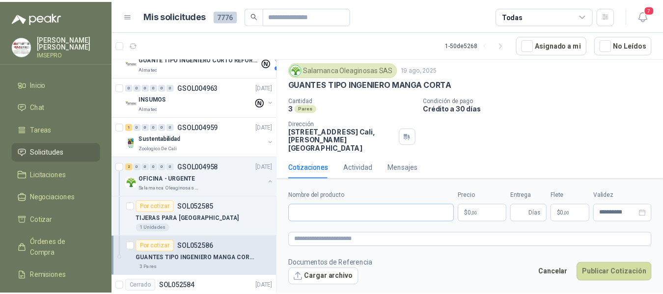
scroll to position [28, 0]
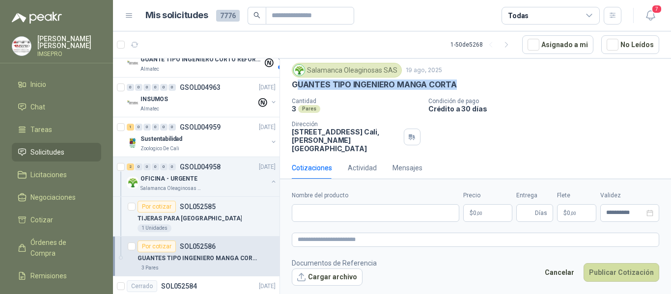
drag, startPoint x: 455, startPoint y: 84, endPoint x: 295, endPoint y: 89, distance: 160.3
click at [295, 89] on div "GUANTES TIPO INGENIERO MANGA CORTA" at bounding box center [475, 85] width 367 height 10
click at [295, 89] on p "GUANTES TIPO INGENIERO MANGA CORTA" at bounding box center [374, 85] width 165 height 10
drag, startPoint x: 453, startPoint y: 84, endPoint x: 287, endPoint y: 82, distance: 166.1
click at [287, 82] on div "Salamanca Oleaginosas SAS [DATE] GUANTES TIPO INGENIERO MANGA CORTA Cantidad 3 …" at bounding box center [475, 108] width 391 height 98
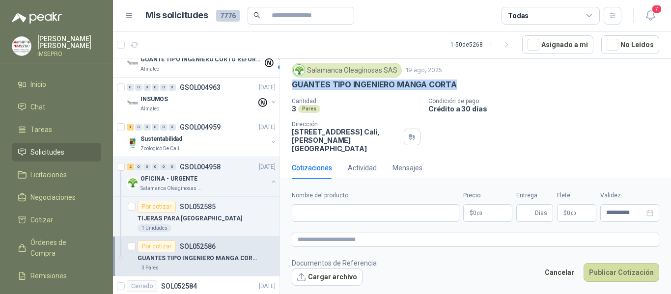
copy p "GUANTES TIPO INGENIERO MANGA CORTA"
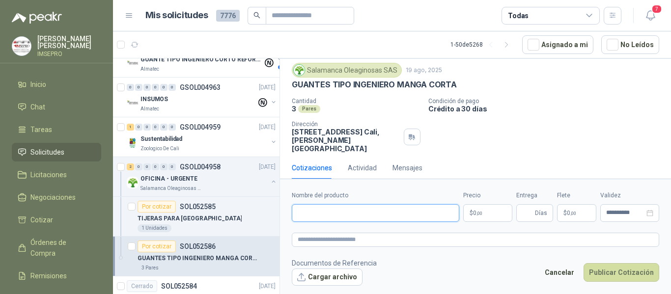
click at [312, 215] on input "Nombre del producto" at bounding box center [376, 213] width 168 height 18
paste input "**********"
type input "**********"
click at [302, 240] on textarea at bounding box center [475, 240] width 367 height 14
paste textarea "**********"
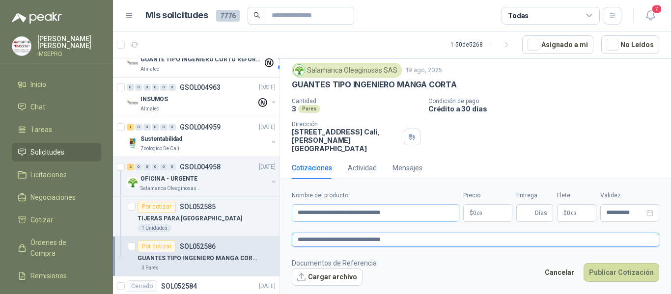
type textarea "**********"
click at [414, 215] on input "**********" at bounding box center [376, 213] width 168 height 18
type input "**********"
click at [418, 234] on textarea "**********" at bounding box center [475, 240] width 367 height 14
type textarea "**********"
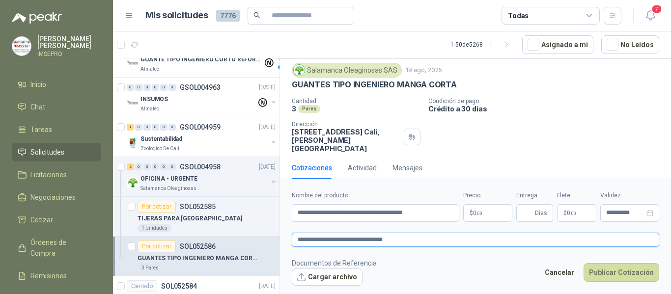
type textarea "**********"
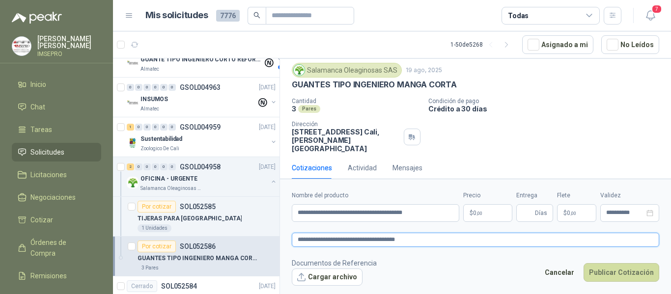
type textarea "**********"
click at [497, 212] on p "$ 0 ,00" at bounding box center [487, 213] width 49 height 18
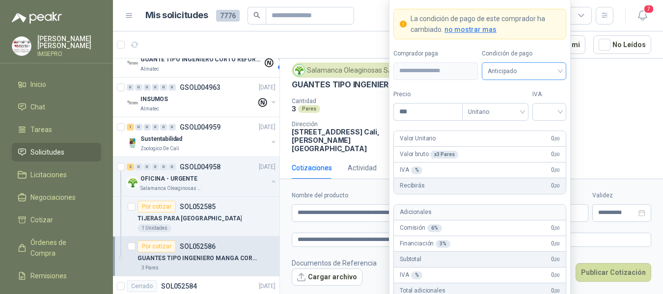
click at [565, 69] on div "Anticipado" at bounding box center [524, 71] width 84 height 18
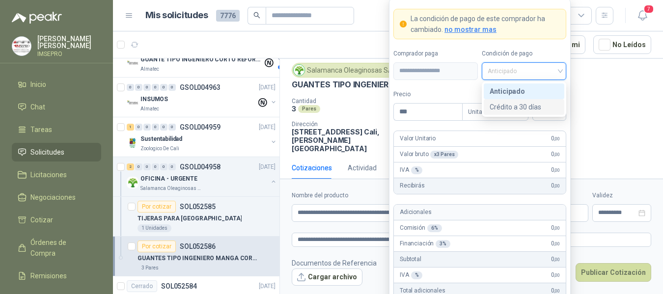
click at [525, 109] on div "Crédito a 30 días" at bounding box center [524, 107] width 69 height 11
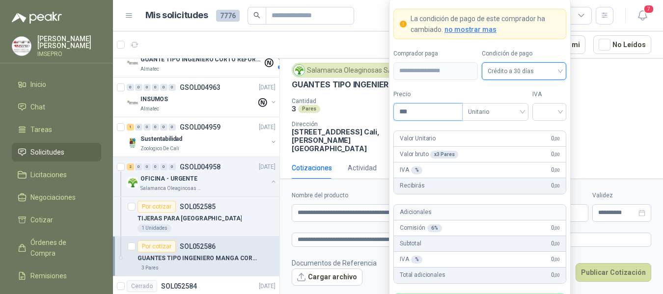
click at [435, 110] on input "***" at bounding box center [428, 112] width 68 height 17
type input "*******"
click at [543, 115] on input "search" at bounding box center [549, 111] width 22 height 15
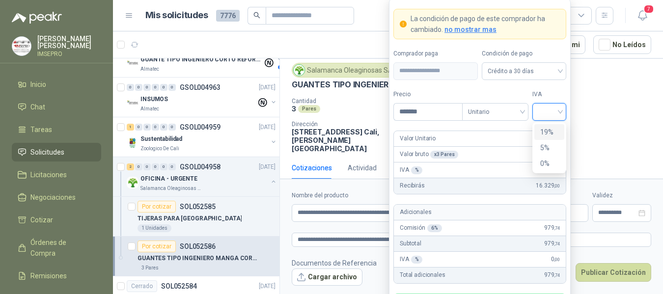
click at [544, 128] on div "19%" at bounding box center [549, 132] width 18 height 11
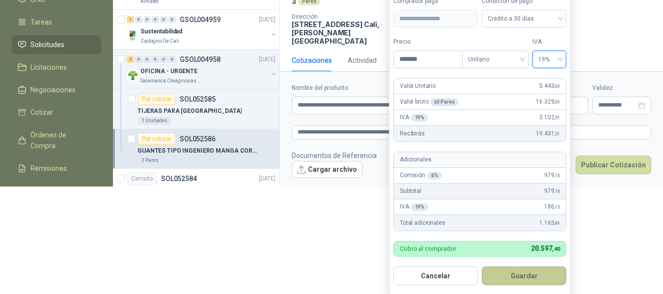
click at [536, 274] on button "Guardar" at bounding box center [524, 276] width 84 height 19
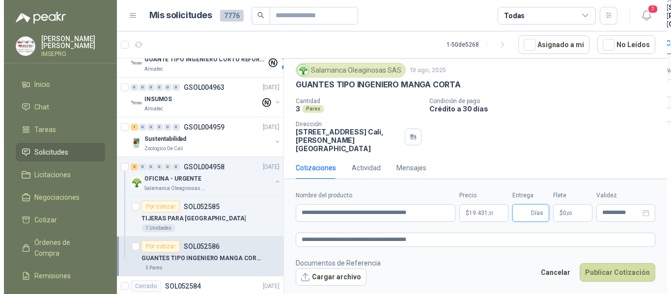
scroll to position [0, 0]
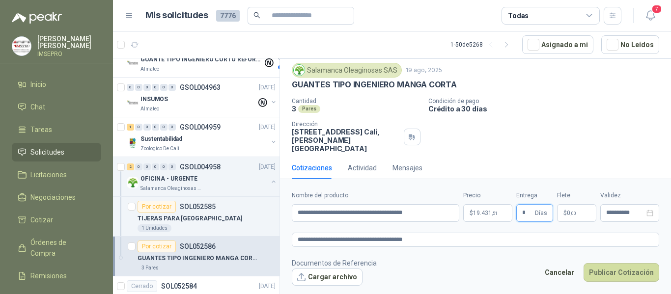
type input "*"
click at [575, 207] on p "$ 0 ,00" at bounding box center [576, 213] width 39 height 18
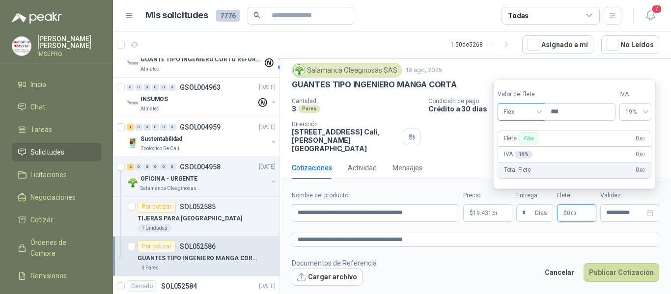
click at [539, 113] on span "Flex" at bounding box center [522, 112] width 36 height 15
click at [521, 147] on div "Incluido" at bounding box center [523, 148] width 34 height 11
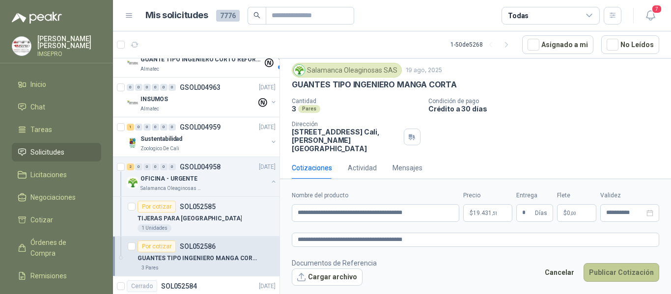
click at [609, 279] on button "Publicar Cotización" at bounding box center [622, 272] width 76 height 19
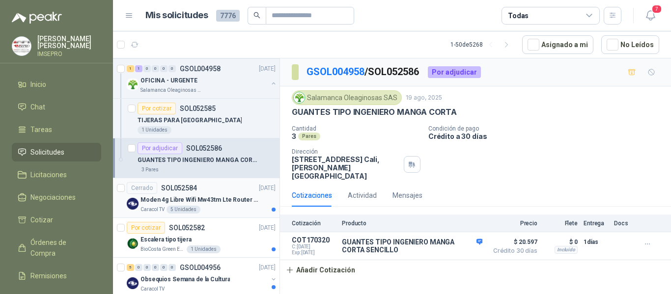
scroll to position [884, 0]
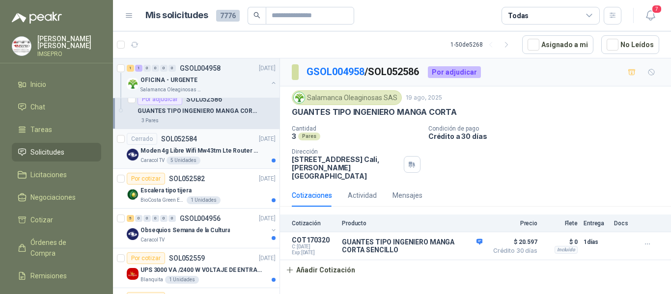
click at [229, 142] on div "Cerrado SOL052584 [DATE]" at bounding box center [201, 139] width 149 height 12
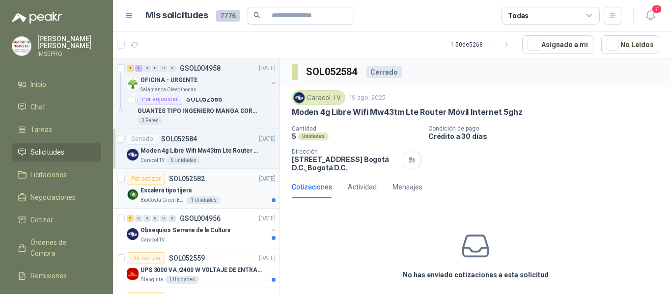
click at [225, 194] on div "Escalera tipo tijera" at bounding box center [208, 191] width 135 height 12
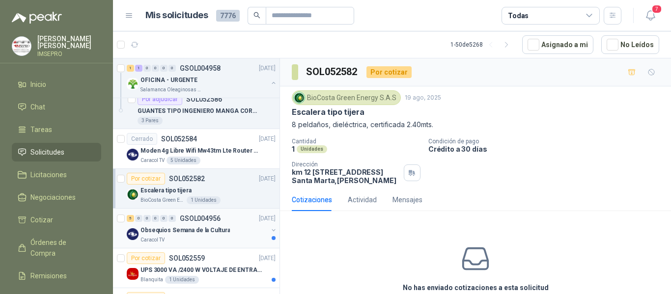
click at [214, 230] on p "Obsequios Semana de la Cultura" at bounding box center [185, 230] width 89 height 9
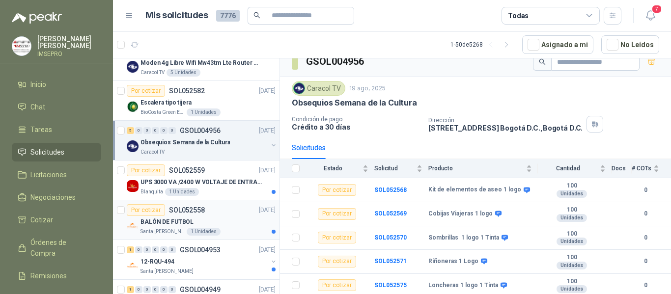
scroll to position [983, 0]
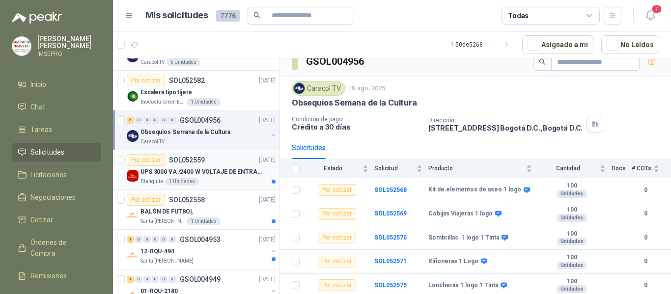
click at [221, 175] on p "UPS 3000 VA /2400 W VOLTAJE DE ENTRADA / SALIDA 12V ON LINE" at bounding box center [202, 172] width 122 height 9
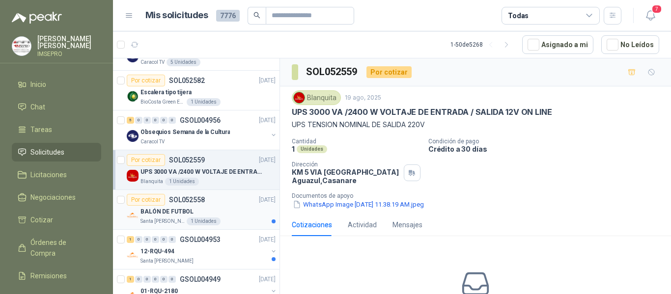
click at [243, 215] on div "BALÓN DE FUTBOL" at bounding box center [208, 212] width 135 height 12
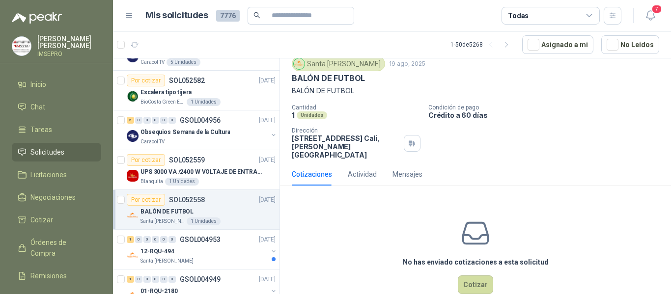
scroll to position [47, 0]
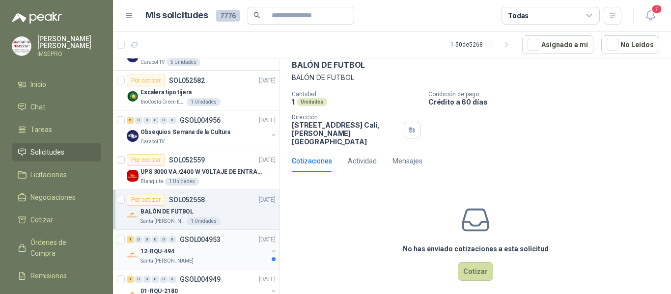
click at [222, 253] on div "12-RQU-494" at bounding box center [204, 252] width 127 height 12
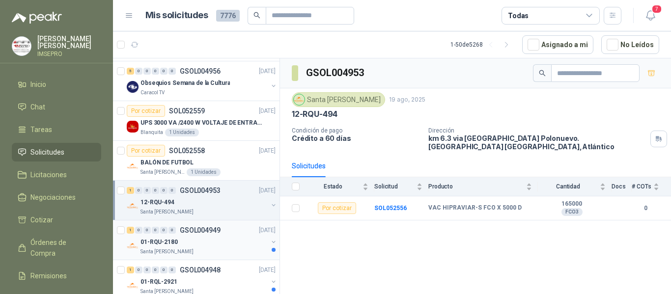
scroll to position [1130, 0]
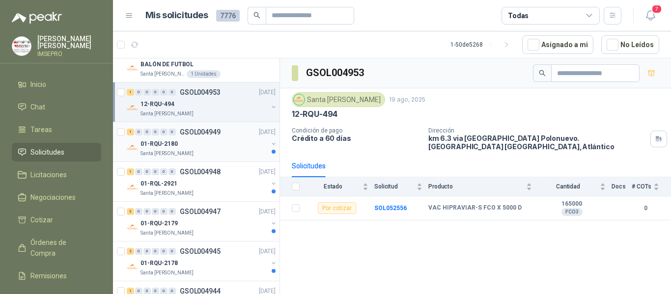
click at [202, 151] on div "Santa [PERSON_NAME]" at bounding box center [204, 154] width 127 height 8
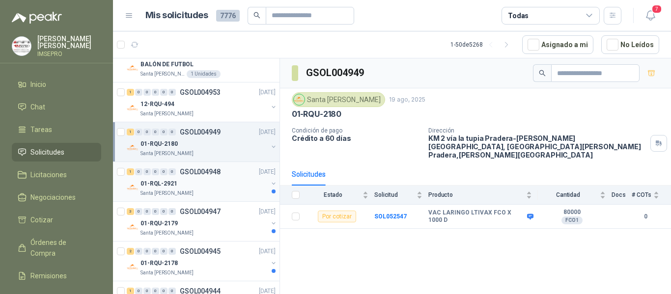
click at [216, 188] on div "01-RQL-2921" at bounding box center [204, 184] width 127 height 12
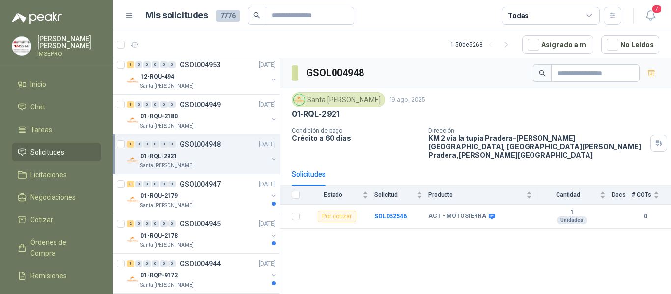
scroll to position [1179, 0]
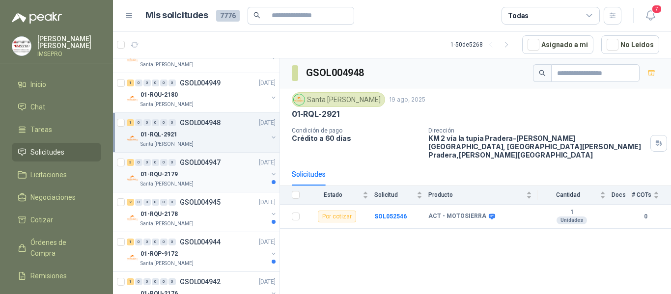
click at [209, 180] on div "01-RQU-2179" at bounding box center [204, 175] width 127 height 12
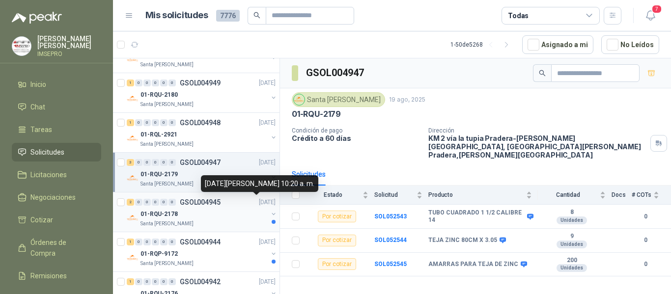
click at [259, 207] on p "[DATE]" at bounding box center [267, 202] width 17 height 9
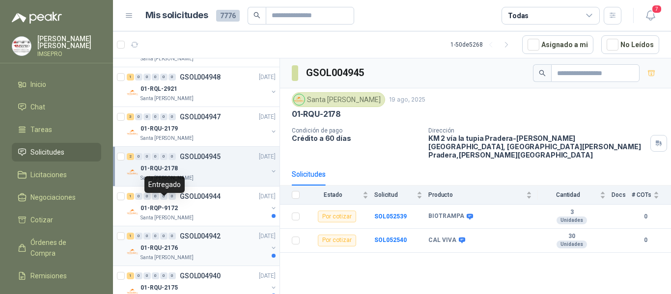
scroll to position [1277, 0]
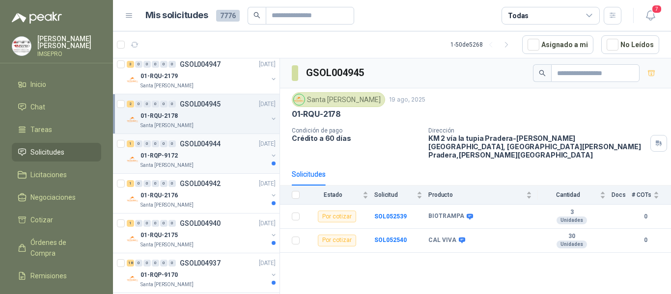
click at [197, 161] on div "01-RQP-9172" at bounding box center [204, 156] width 127 height 12
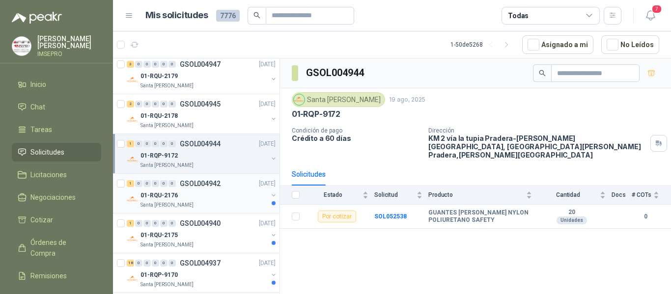
scroll to position [1326, 0]
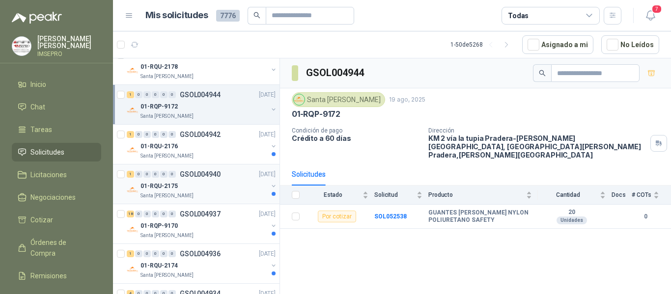
click at [220, 194] on div "Santa [PERSON_NAME]" at bounding box center [204, 196] width 127 height 8
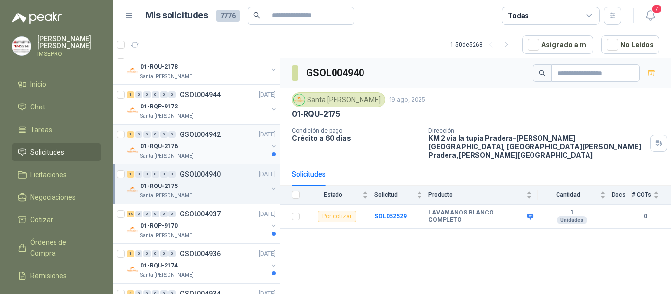
click at [225, 152] on div "01-RQU-2176" at bounding box center [204, 147] width 127 height 12
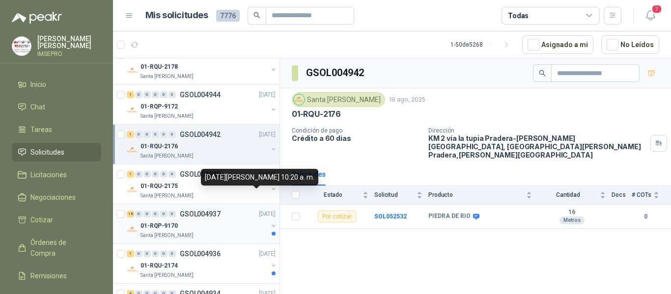
scroll to position [1376, 0]
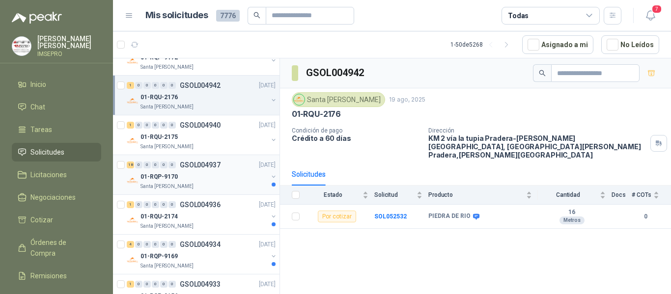
click at [232, 187] on div "Santa [PERSON_NAME]" at bounding box center [204, 187] width 127 height 8
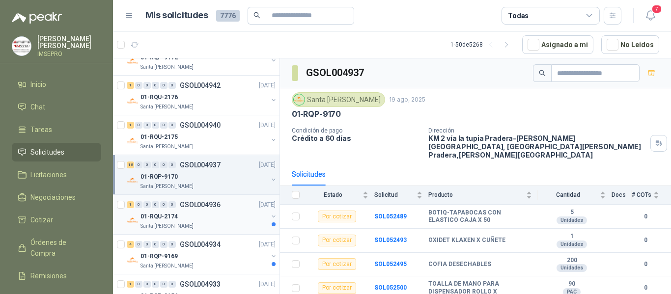
click at [185, 225] on p "Santa [PERSON_NAME]" at bounding box center [167, 227] width 53 height 8
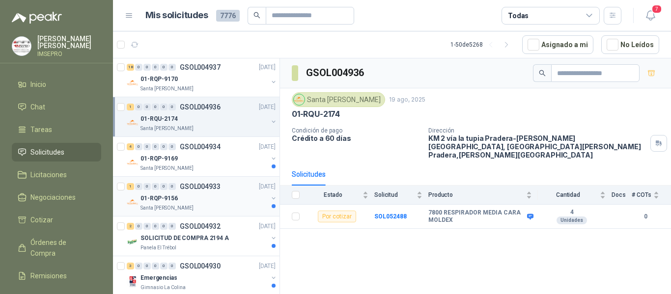
scroll to position [1474, 0]
click at [210, 150] on p "GSOL004934" at bounding box center [200, 146] width 41 height 7
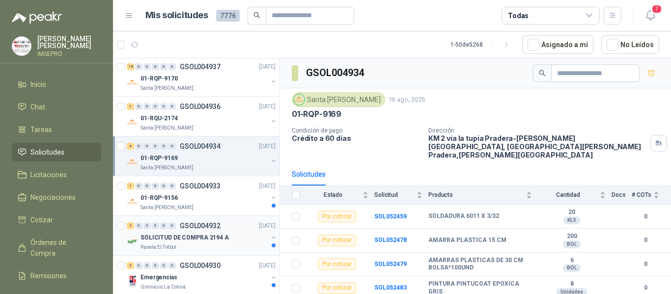
click at [241, 240] on div "SOLICITUD DE COMPRA 2194 A" at bounding box center [204, 238] width 127 height 12
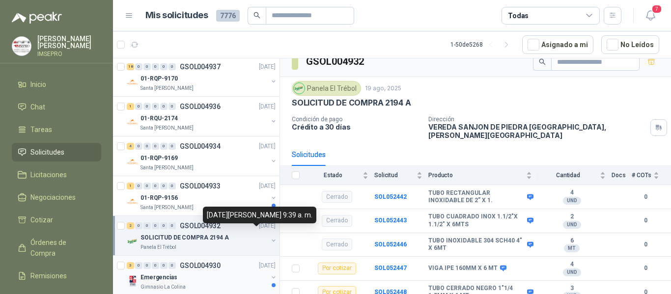
scroll to position [1523, 0]
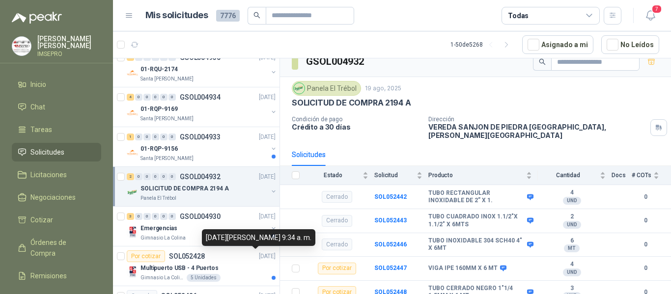
click at [220, 231] on div "[DATE][PERSON_NAME] 9:34 a. m." at bounding box center [258, 237] width 113 height 17
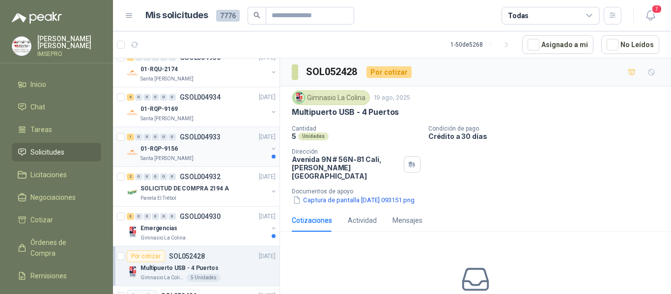
click at [235, 164] on div "1 0 0 0 0 0 GSOL004933 [DATE] 01-RQP-9156 [GEOGRAPHIC_DATA][PERSON_NAME]" at bounding box center [196, 147] width 167 height 40
click at [231, 152] on div "01-RQP-9156" at bounding box center [204, 149] width 127 height 12
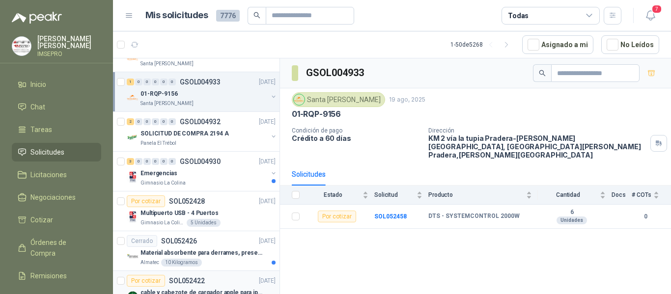
scroll to position [1670, 0]
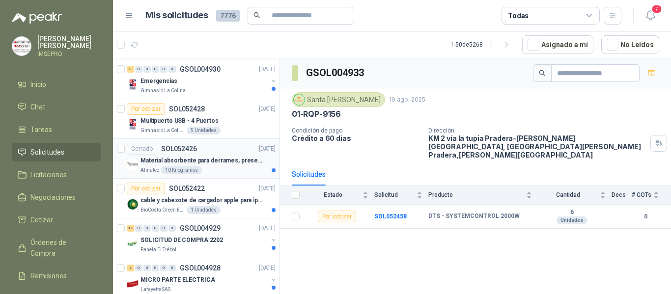
click at [206, 169] on div "Almatec 10 Kilogramos" at bounding box center [208, 171] width 135 height 8
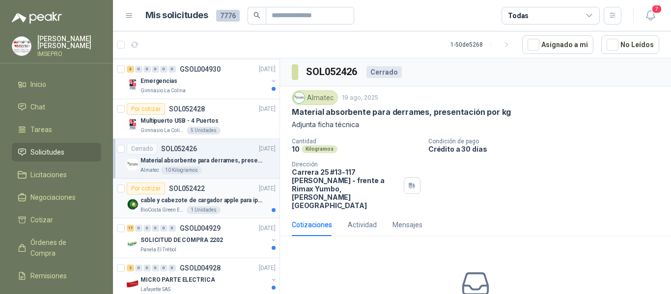
scroll to position [1719, 0]
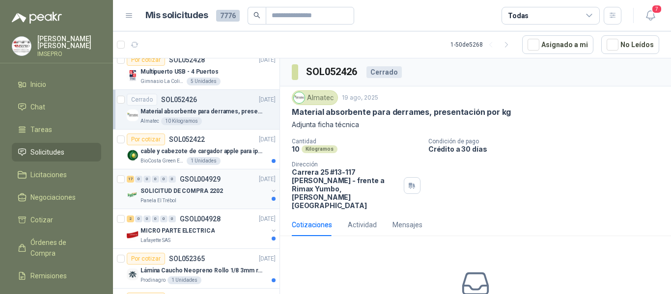
click at [218, 195] on p "SOLICITUD DE COMPRA 2202" at bounding box center [182, 191] width 83 height 9
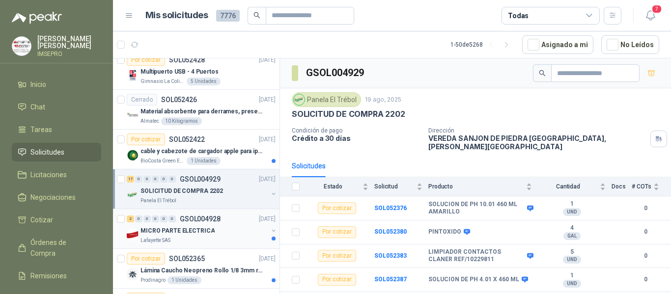
scroll to position [1818, 0]
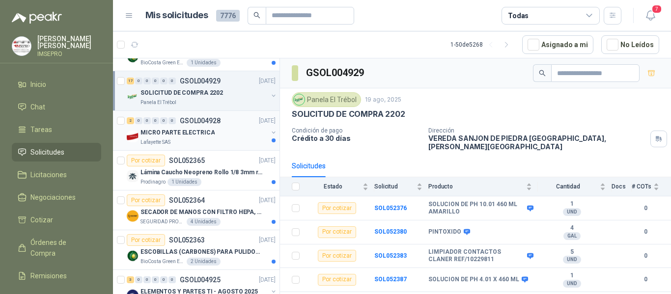
click at [227, 139] on div "Lafayette SAS" at bounding box center [204, 143] width 127 height 8
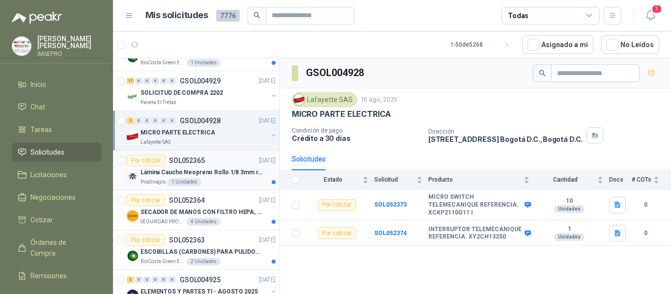
click at [218, 171] on p "Lámina Caucho Neopreno Rollo 1/8 3mm rollo x 10M" at bounding box center [202, 172] width 122 height 9
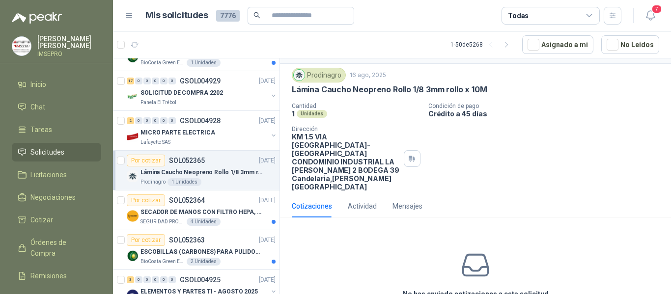
scroll to position [51, 0]
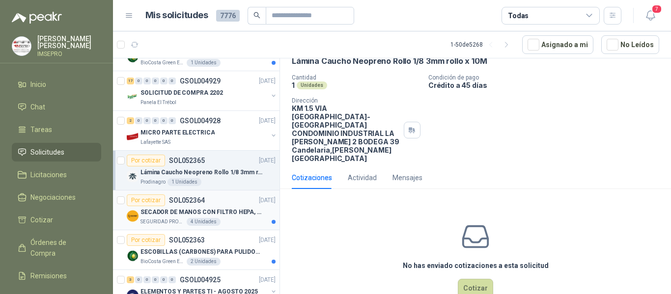
click at [225, 223] on div "SEGURIDAD PROVISER LTDA 4 Unidades" at bounding box center [208, 222] width 135 height 8
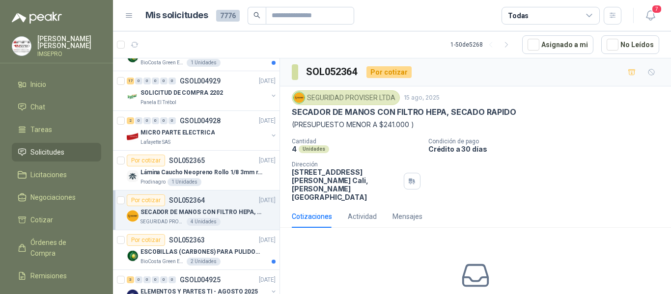
scroll to position [1867, 0]
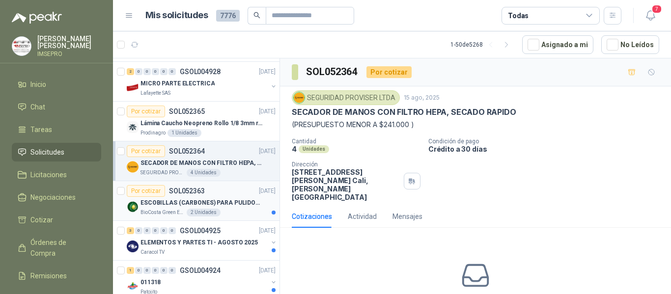
click at [221, 214] on div "BioCosta Green Energy S.A.S 2 Unidades" at bounding box center [208, 213] width 135 height 8
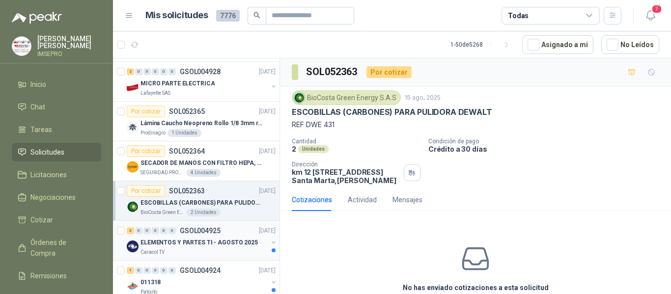
scroll to position [2014, 0]
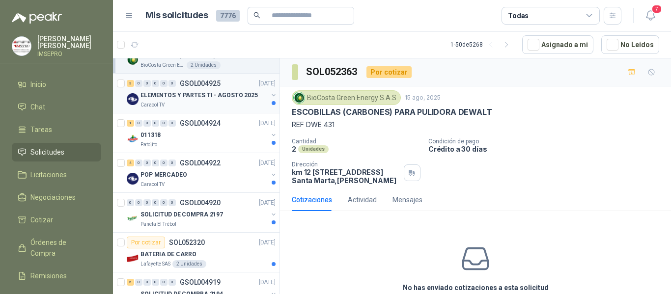
click at [216, 92] on p "ELEMENTOS Y PARTES TI - AGOSTO 2025" at bounding box center [199, 95] width 117 height 9
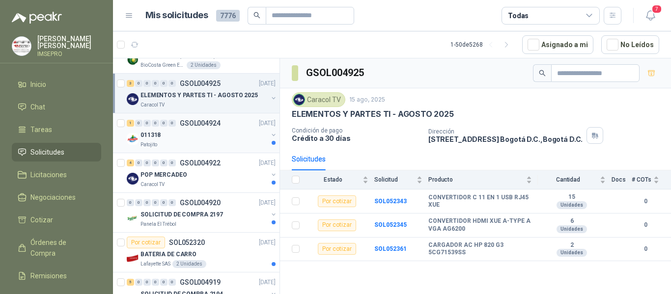
click at [204, 145] on div "Patojito" at bounding box center [204, 145] width 127 height 8
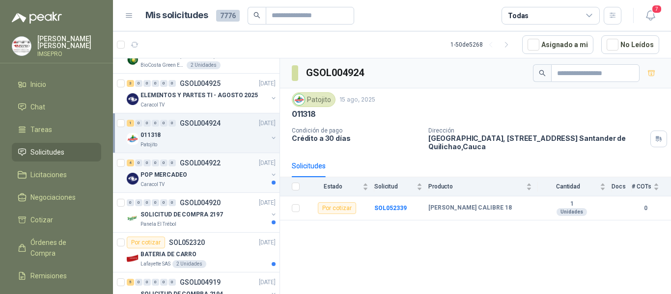
click at [206, 175] on div "POP MERCADEO" at bounding box center [204, 175] width 127 height 12
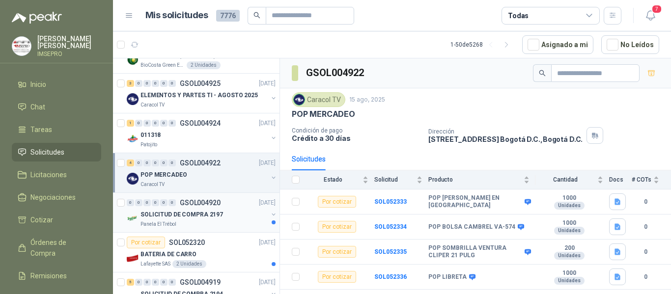
click at [216, 220] on div "SOLICITUD DE COMPRA 2197" at bounding box center [204, 215] width 127 height 12
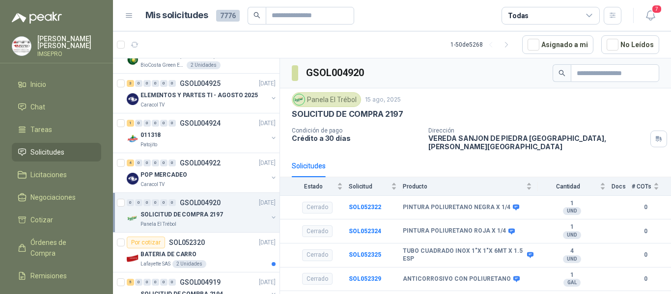
scroll to position [2063, 0]
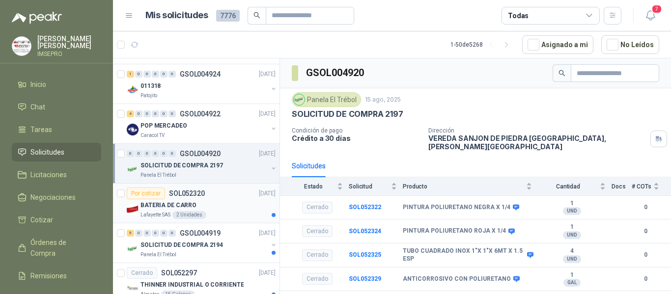
click at [208, 215] on div "Lafayette SAS 2 Unidades" at bounding box center [208, 215] width 135 height 8
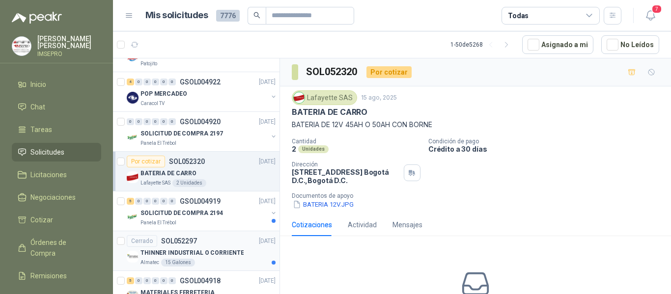
scroll to position [2112, 0]
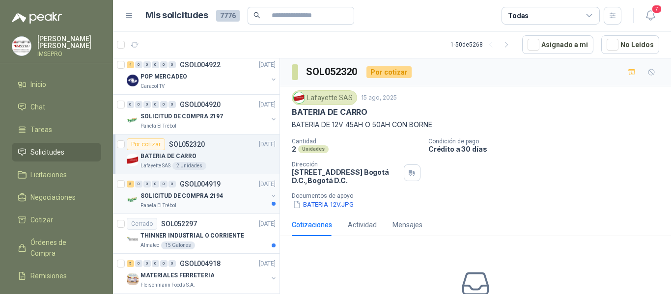
click at [210, 193] on p "SOLICITUD DE COMPRA 2194" at bounding box center [182, 196] width 83 height 9
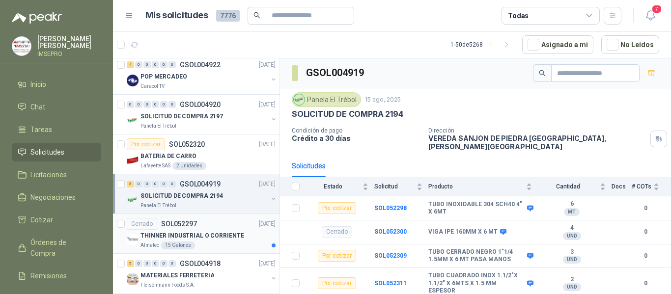
click at [221, 232] on p "THINNER INDUSTRIAL O CORRIENTE" at bounding box center [192, 235] width 103 height 9
